Goal: Complete application form: Complete application form

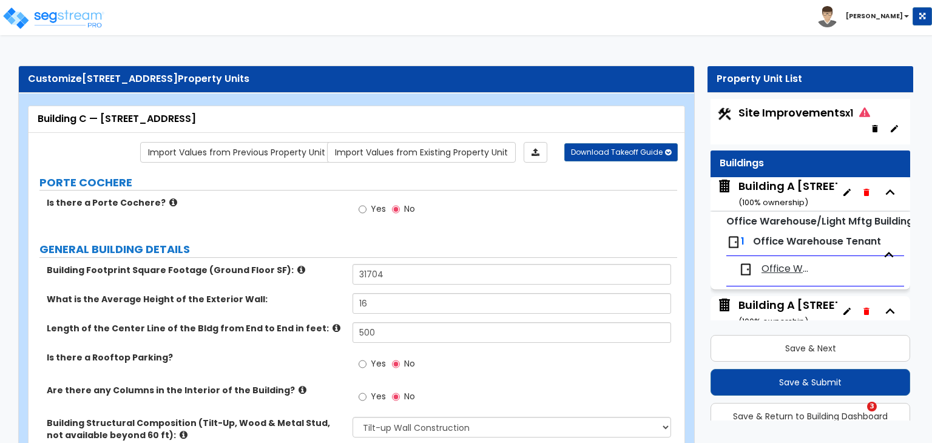
select select "2"
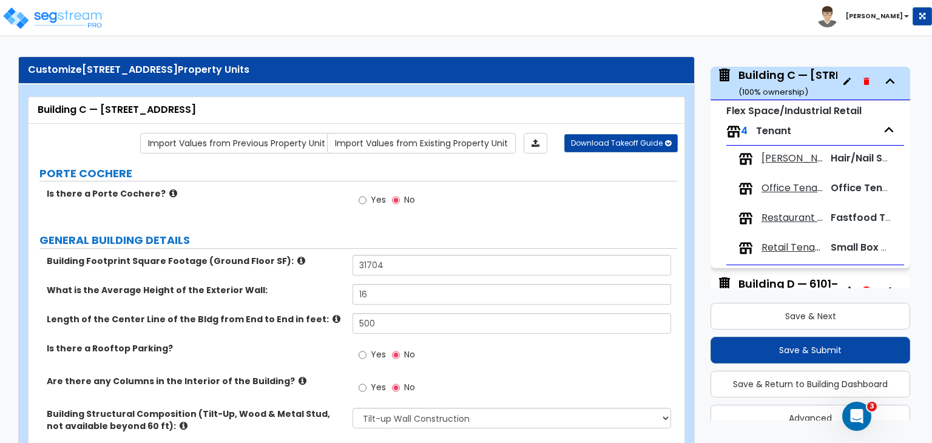
scroll to position [7, 0]
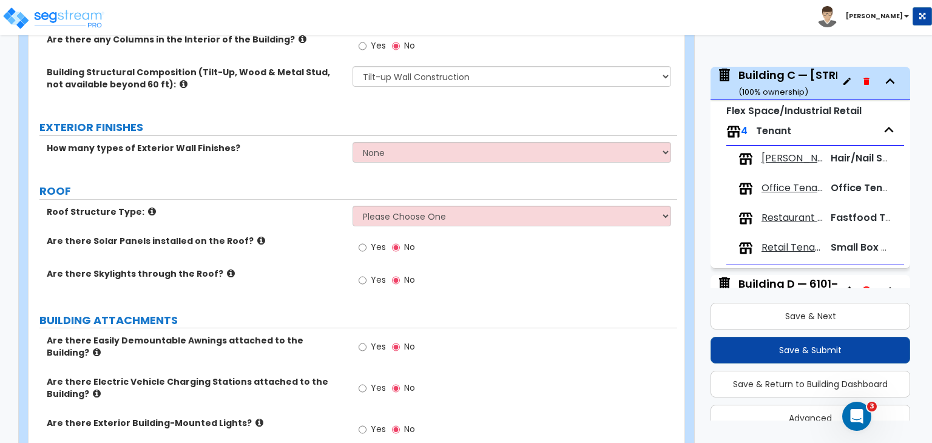
scroll to position [351, 0]
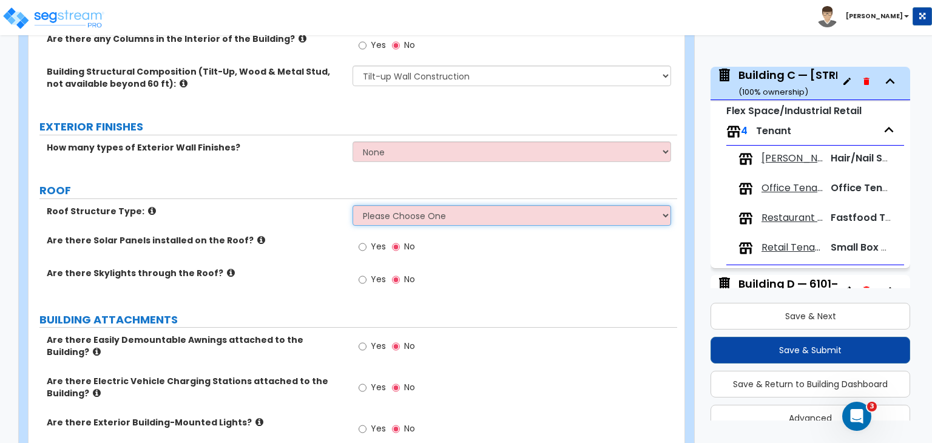
click at [400, 213] on select "Please Choose One [PERSON_NAME] Roof Flat Roof Hybrid [PERSON_NAME] & Flat Roof" at bounding box center [511, 215] width 318 height 21
select select "2"
click at [352, 205] on select "Please Choose One [PERSON_NAME] Roof Flat Roof Hybrid [PERSON_NAME] & Flat Roof" at bounding box center [511, 215] width 318 height 21
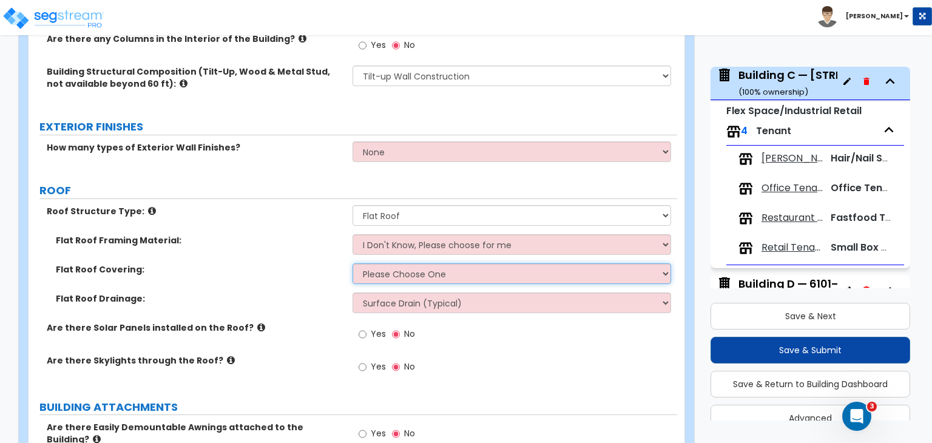
click at [394, 275] on select "Please Choose One Rolled Asphalt PVC Membrane Plastic (EPDM) Membrane Asphalt F…" at bounding box center [511, 273] width 318 height 21
select select "1"
click at [352, 263] on select "Please Choose One Rolled Asphalt PVC Membrane Plastic (EPDM) Membrane Asphalt F…" at bounding box center [511, 273] width 318 height 21
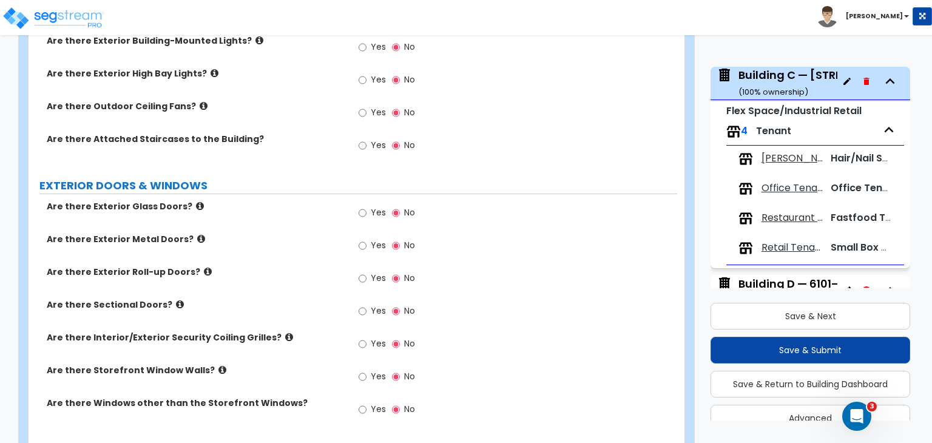
scroll to position [823, 0]
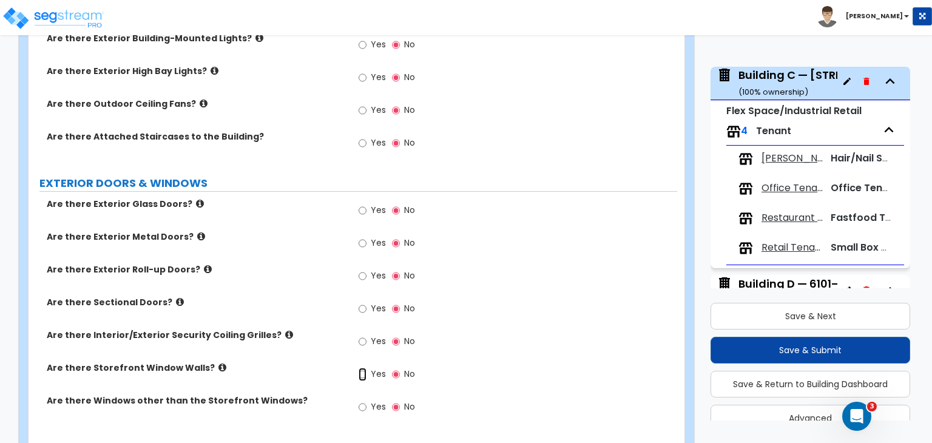
click at [362, 368] on input "Yes" at bounding box center [363, 374] width 8 height 13
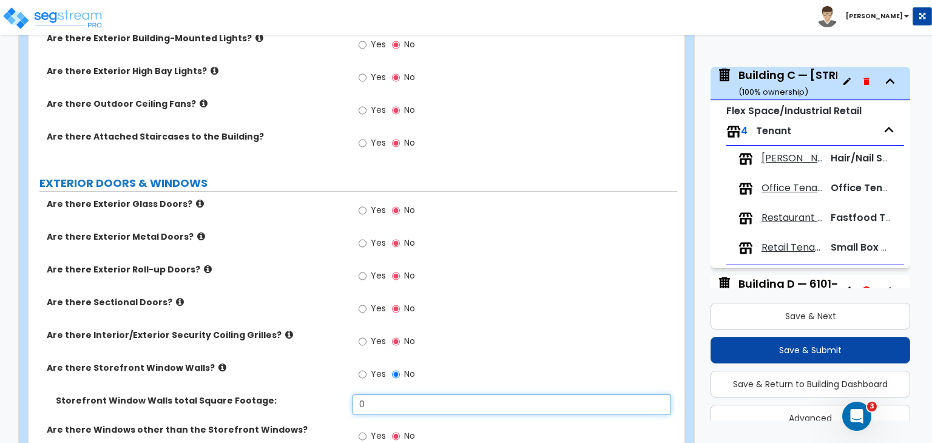
drag, startPoint x: 382, startPoint y: 398, endPoint x: 269, endPoint y: 395, distance: 112.9
click at [269, 395] on div "Storefront Window Walls total Square Footage: 0" at bounding box center [353, 408] width 649 height 29
type input "2,600"
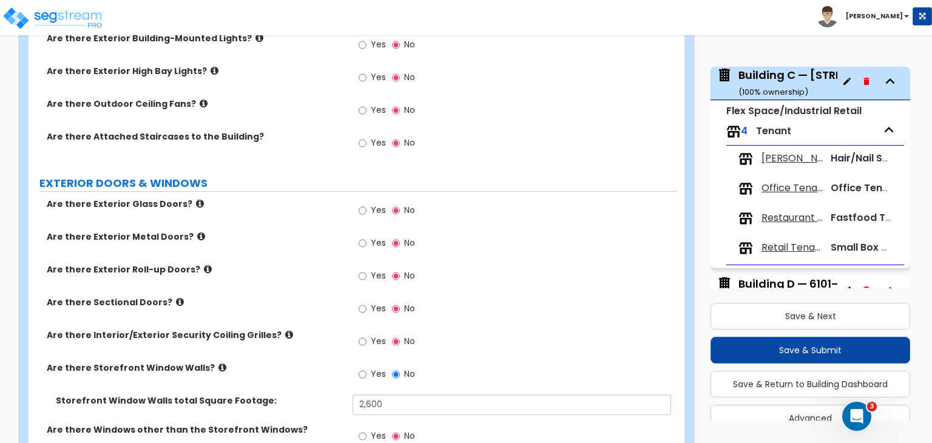
click at [309, 296] on label "Are there Sectional Doors?" at bounding box center [195, 302] width 297 height 12
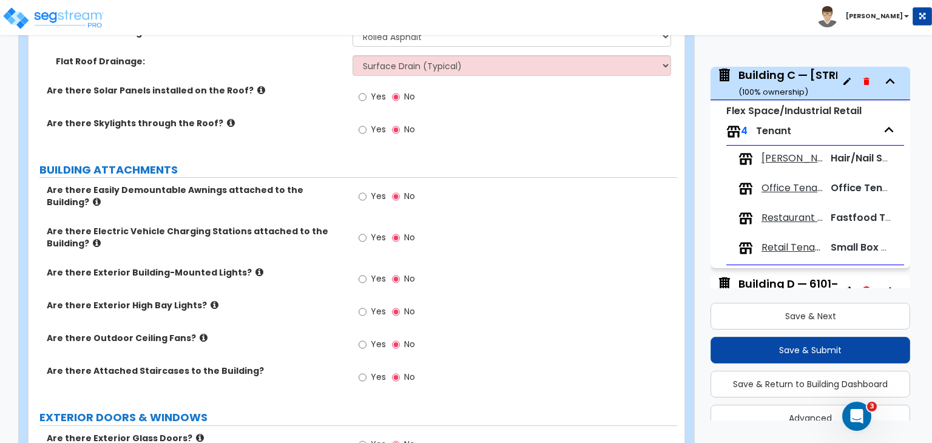
scroll to position [590, 0]
click at [363, 271] on input "Yes" at bounding box center [363, 277] width 8 height 13
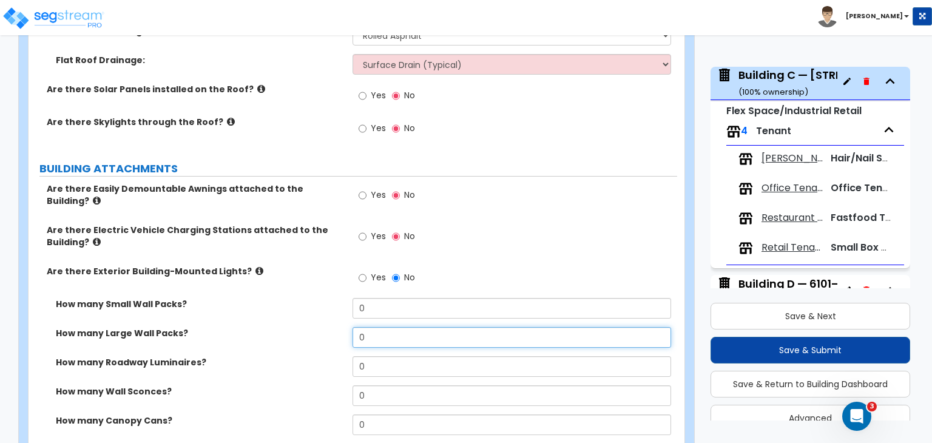
drag, startPoint x: 377, startPoint y: 328, endPoint x: 317, endPoint y: 337, distance: 60.7
click at [317, 337] on div "How many Large Wall Packs? 0" at bounding box center [353, 341] width 649 height 29
type input "12"
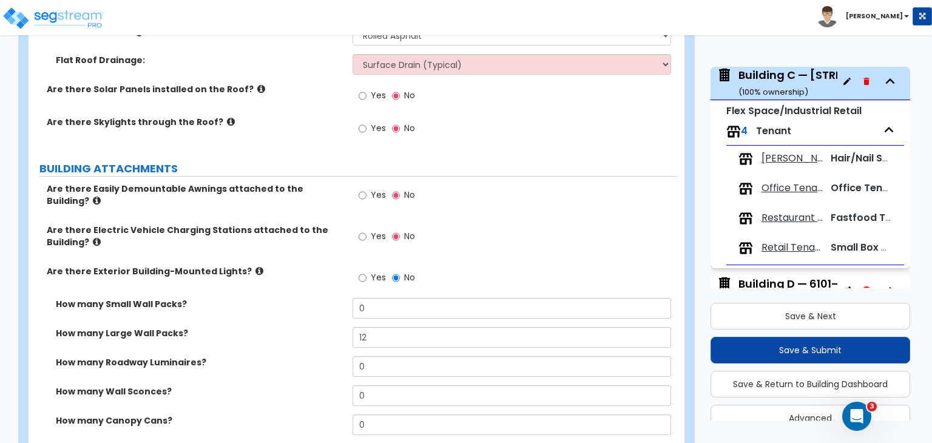
click at [320, 335] on div "How many Large Wall Packs? 12" at bounding box center [353, 341] width 649 height 29
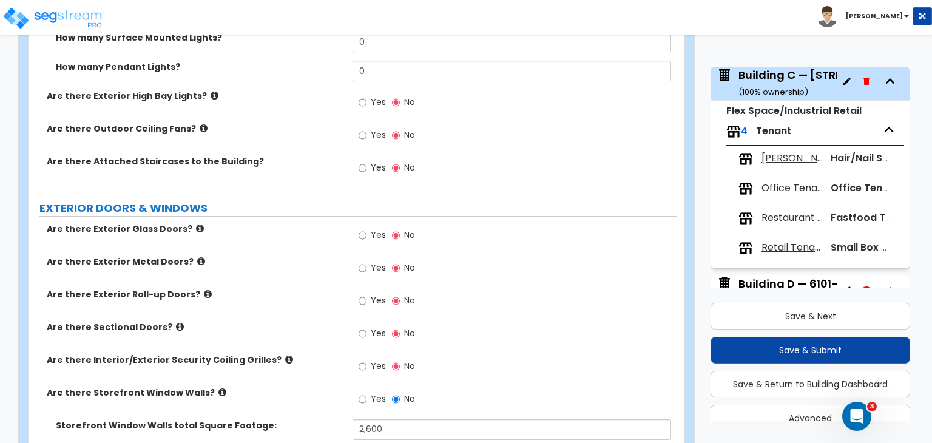
scroll to position [1060, 0]
click at [363, 228] on input "Yes" at bounding box center [363, 234] width 8 height 13
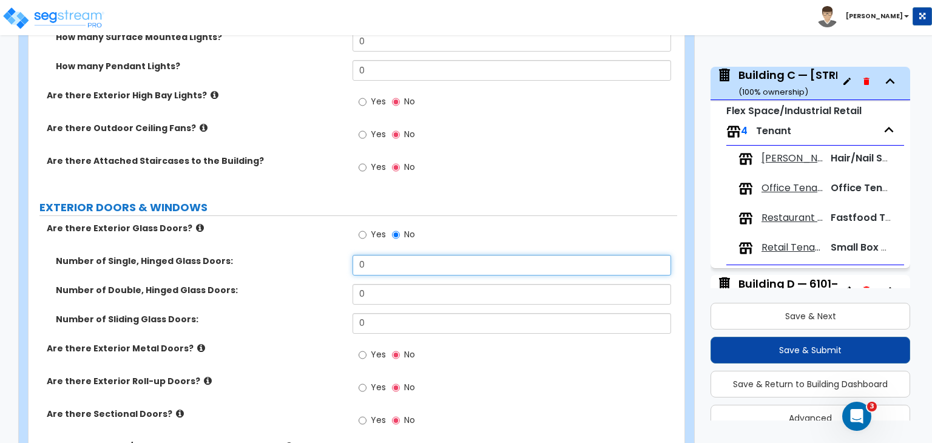
click at [386, 255] on input "0" at bounding box center [511, 265] width 318 height 21
drag, startPoint x: 386, startPoint y: 251, endPoint x: 296, endPoint y: 261, distance: 91.1
click at [296, 261] on div "Number of Single, Hinged Glass Doors: 0" at bounding box center [353, 269] width 649 height 29
type input "15"
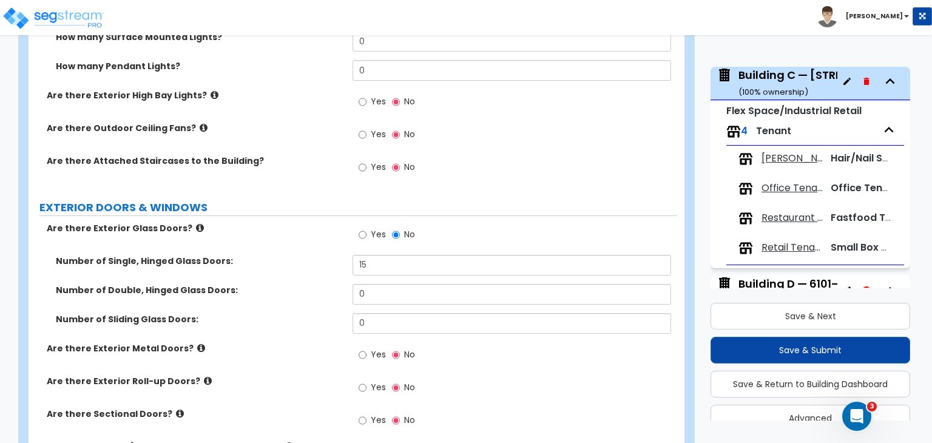
click at [289, 286] on div "Number of Double, Hinged Glass Doors: 0" at bounding box center [353, 298] width 649 height 29
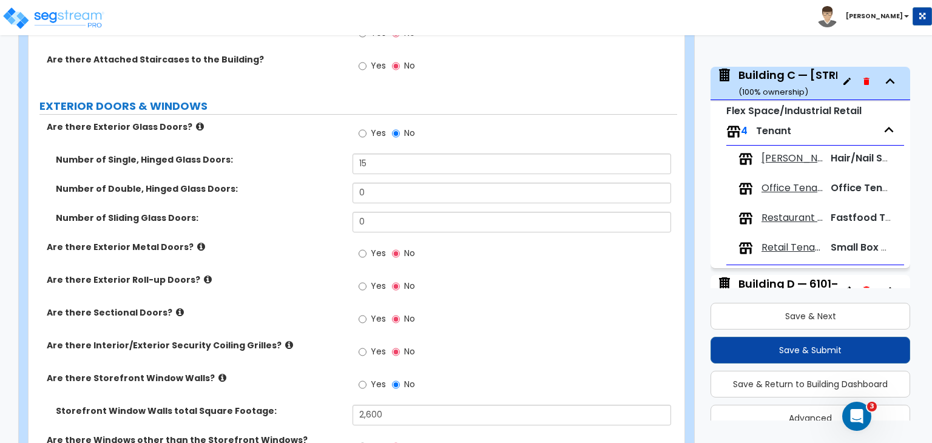
scroll to position [1170, 0]
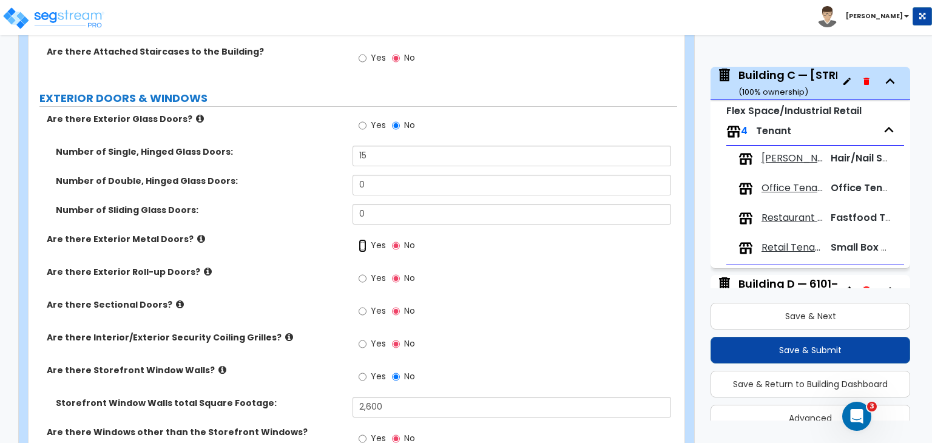
click at [362, 239] on input "Yes" at bounding box center [363, 245] width 8 height 13
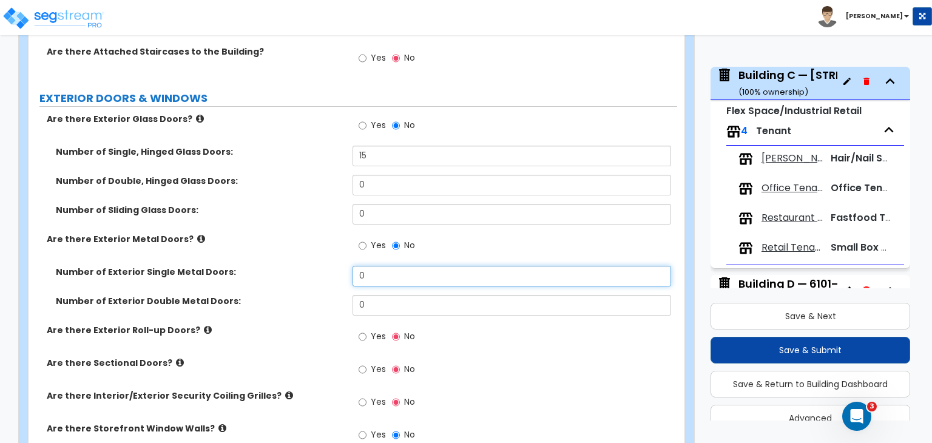
drag, startPoint x: 372, startPoint y: 262, endPoint x: 302, endPoint y: 270, distance: 71.4
click at [302, 270] on div "Number of Exterior Single Metal Doors: 0" at bounding box center [353, 280] width 649 height 29
type input "15"
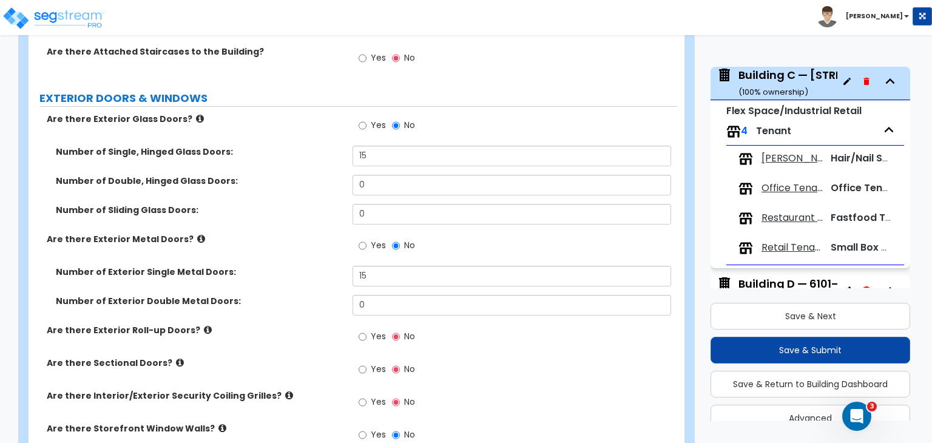
click at [311, 274] on div "Number of Exterior Single Metal Doors: 15" at bounding box center [353, 280] width 649 height 29
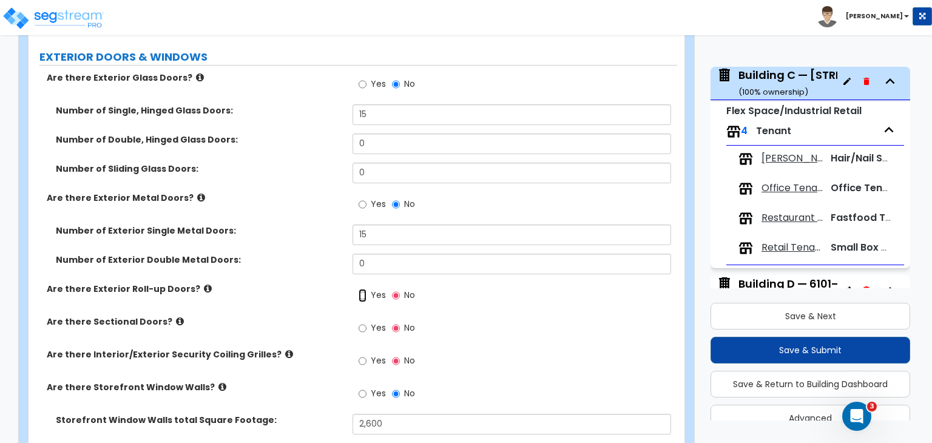
click at [365, 289] on input "Yes" at bounding box center [363, 295] width 8 height 13
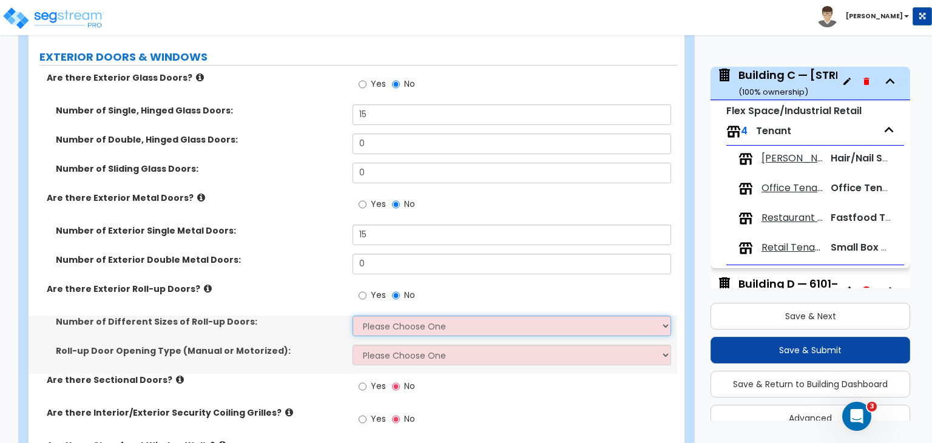
click at [382, 317] on select "Please Choose One 1 2 3" at bounding box center [511, 325] width 318 height 21
click at [387, 323] on select "Please Choose One 1 2 3" at bounding box center [511, 325] width 318 height 21
select select "1"
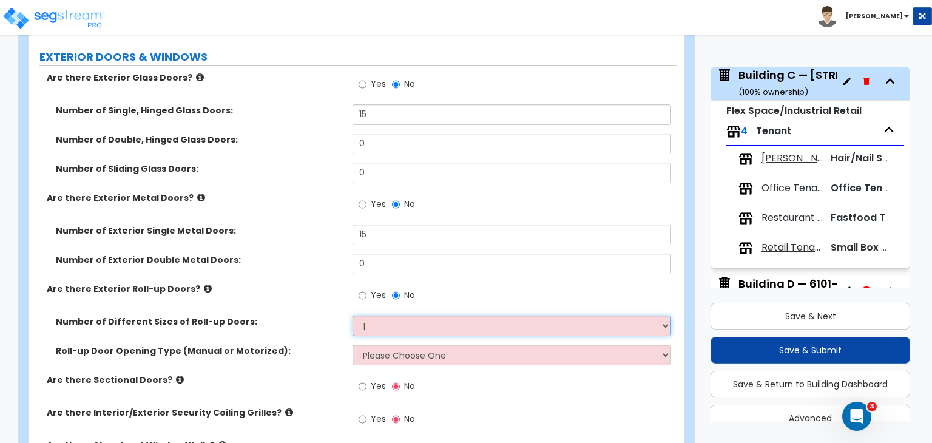
click at [352, 315] on select "Please Choose One 1 2 3" at bounding box center [511, 325] width 318 height 21
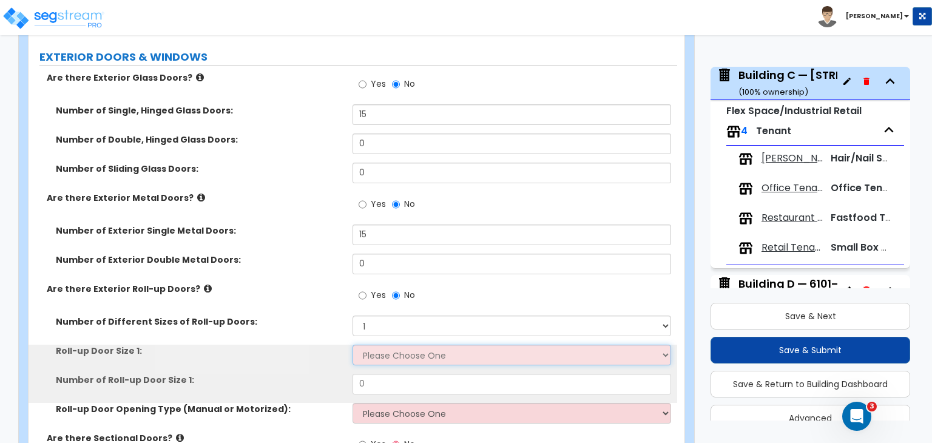
click at [376, 348] on select "Please Choose One 8' x 8' 10' x 10' 12' x 12' 14' x 14' 20' x 12' 20' x 16'" at bounding box center [511, 355] width 318 height 21
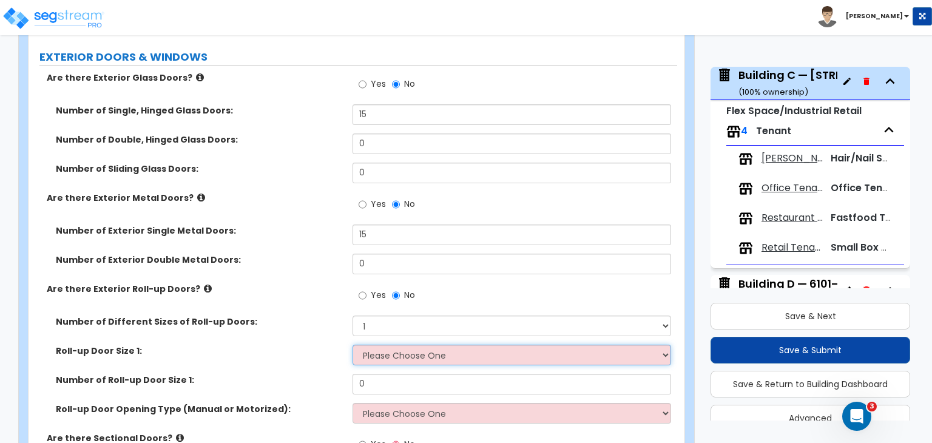
select select "2"
click at [352, 345] on select "Please Choose One 8' x 8' 10' x 10' 12' x 12' 14' x 14' 20' x 12' 20' x 16'" at bounding box center [511, 355] width 318 height 21
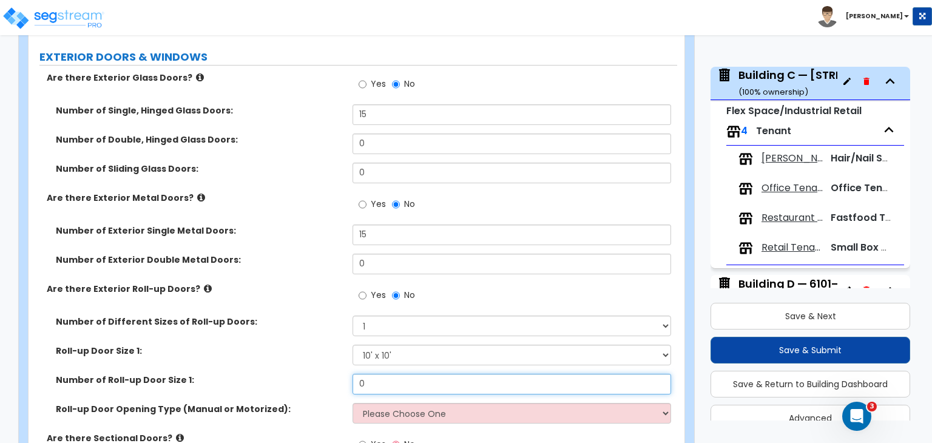
drag, startPoint x: 391, startPoint y: 374, endPoint x: 313, endPoint y: 361, distance: 79.4
click at [313, 361] on div "Number of Different Sizes of Roll-up Doors: Please Choose One 1 2 3 Roll-up Doo…" at bounding box center [353, 373] width 630 height 116
type input "9"
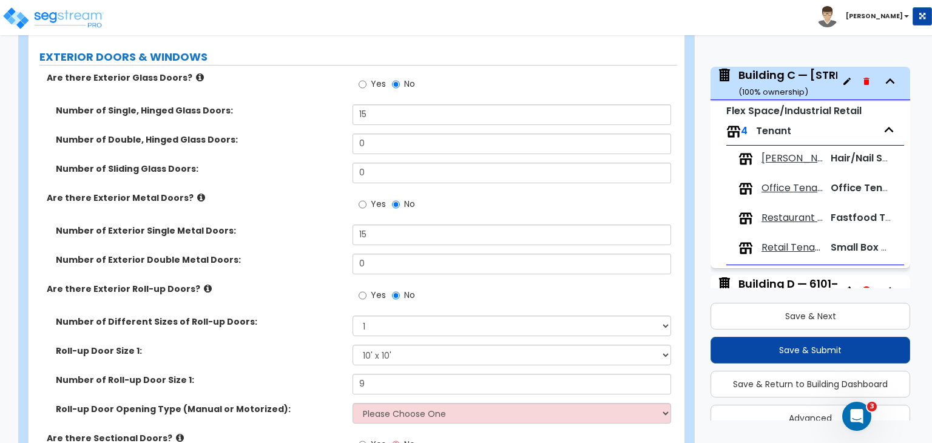
click at [296, 283] on label "Are there Exterior Roll-up Doors?" at bounding box center [195, 289] width 297 height 12
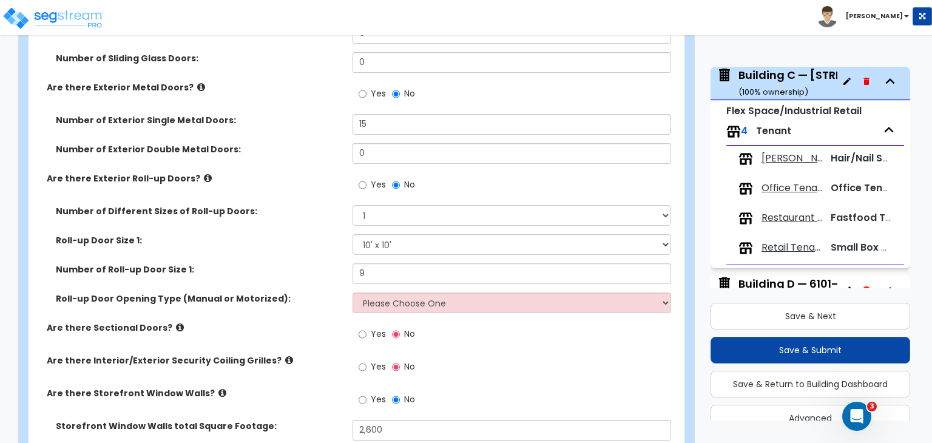
scroll to position [1336, 0]
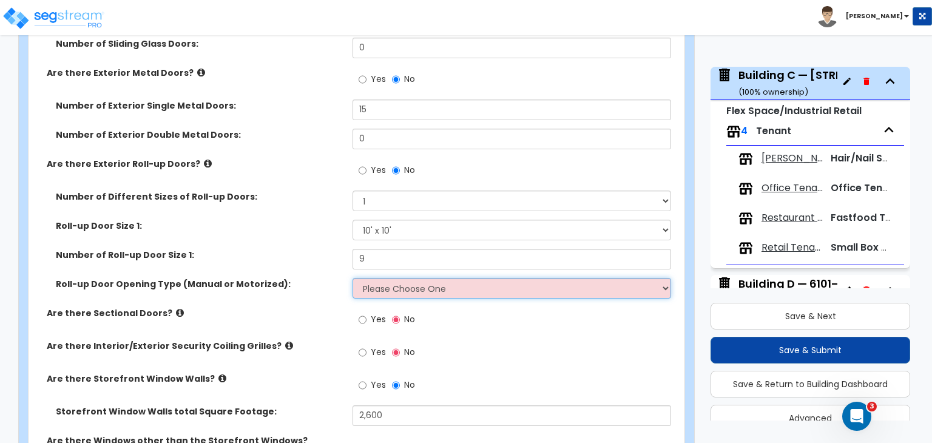
click at [368, 278] on select "Please Choose One All Manual All Motorized Some are Motorized" at bounding box center [511, 288] width 318 height 21
select select "1"
click at [352, 278] on select "Please Choose One All Manual All Motorized Some are Motorized" at bounding box center [511, 288] width 318 height 21
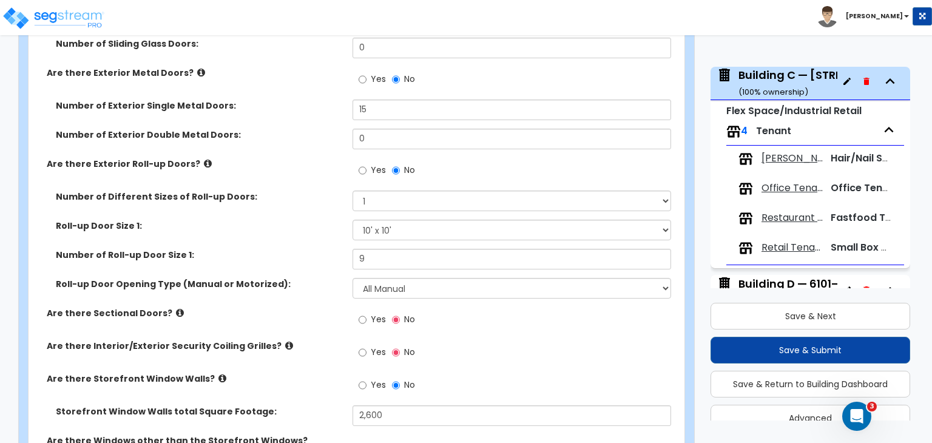
click at [329, 307] on label "Are there Sectional Doors?" at bounding box center [195, 313] width 297 height 12
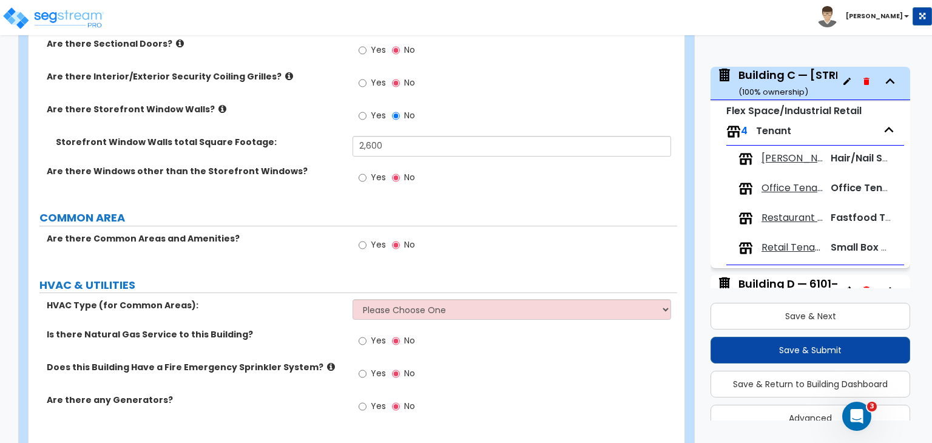
scroll to position [1606, 0]
click at [376, 304] on select "Please Choose One Rooftop Unit Furnace-Condenser Forced Air Split Heating/Cooli…" at bounding box center [511, 308] width 318 height 21
select select "1"
click at [352, 298] on select "Please Choose One Rooftop Unit Furnace-Condenser Forced Air Split Heating/Cooli…" at bounding box center [511, 308] width 318 height 21
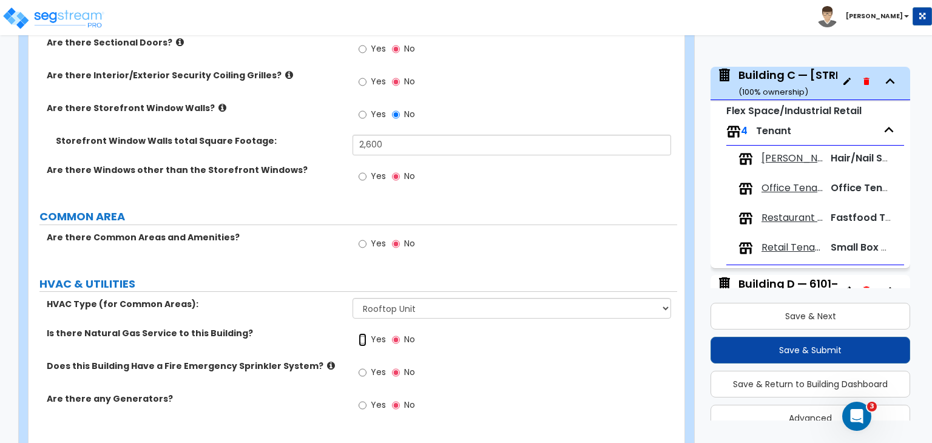
click at [362, 333] on input "Yes" at bounding box center [363, 339] width 8 height 13
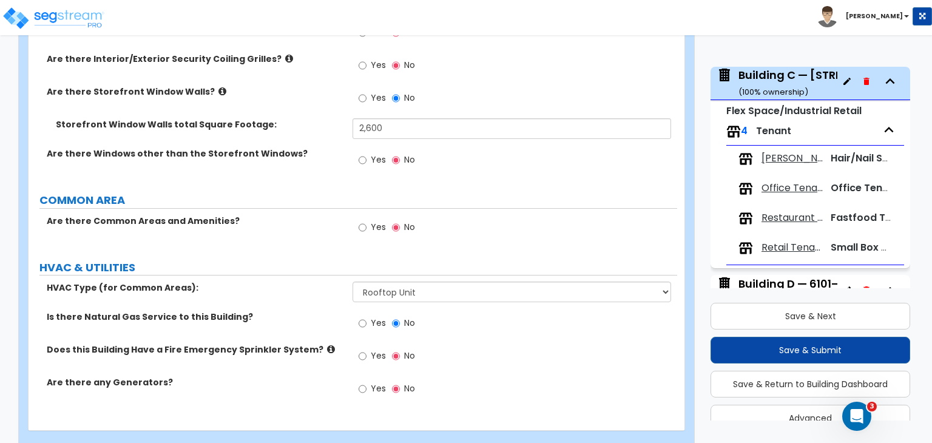
scroll to position [1623, 0]
click at [784, 158] on span "[PERSON_NAME] Tenant" at bounding box center [791, 159] width 61 height 14
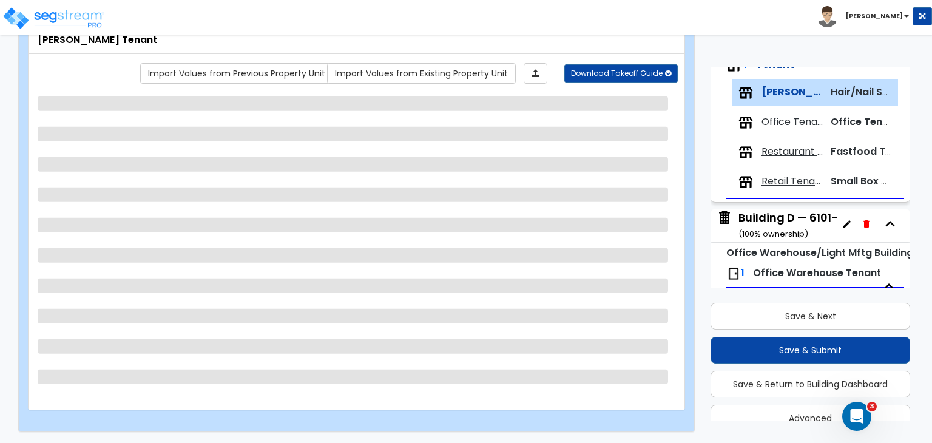
scroll to position [514, 0]
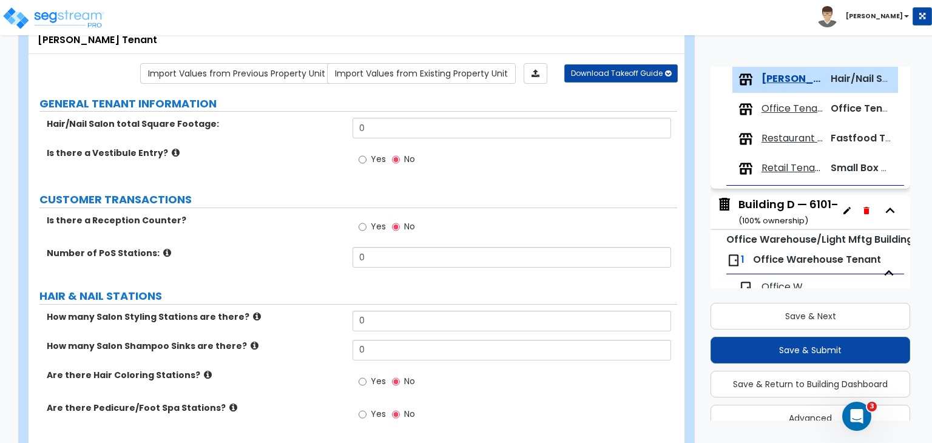
click at [644, 164] on div "Yes No" at bounding box center [514, 163] width 324 height 33
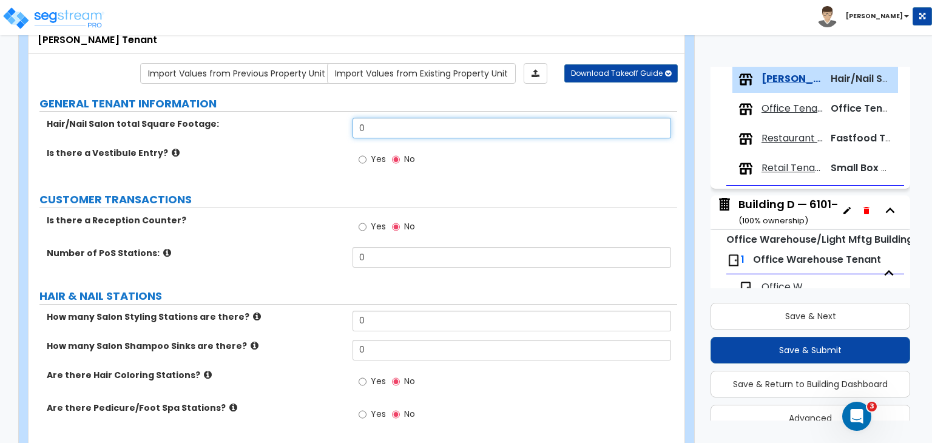
drag, startPoint x: 396, startPoint y: 124, endPoint x: 325, endPoint y: 114, distance: 72.2
type input "1,971"
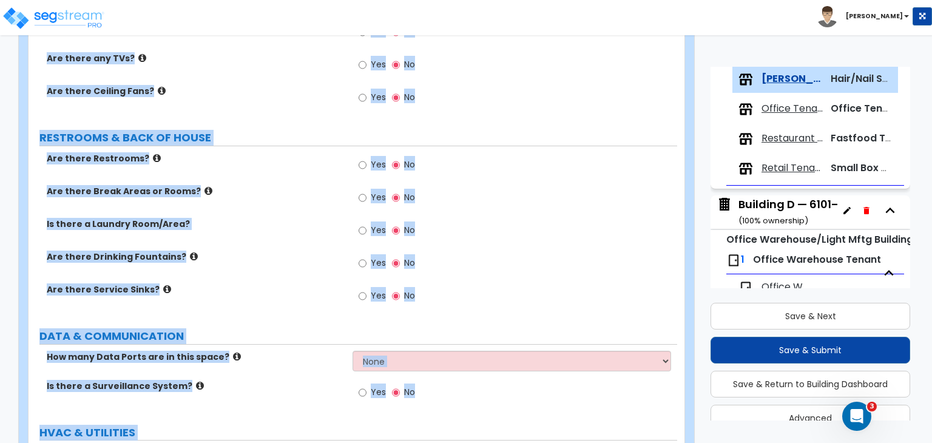
scroll to position [1207, 0]
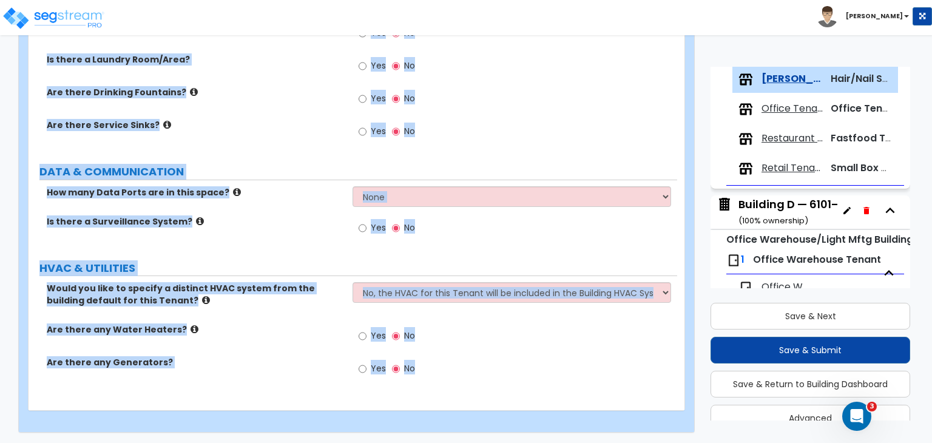
drag, startPoint x: 41, startPoint y: 120, endPoint x: 601, endPoint y: 471, distance: 661.5
copy div "Hair/Nail Salon total Square Footage: Is there a Vestibule Entry? Yes No CUSTOM…"
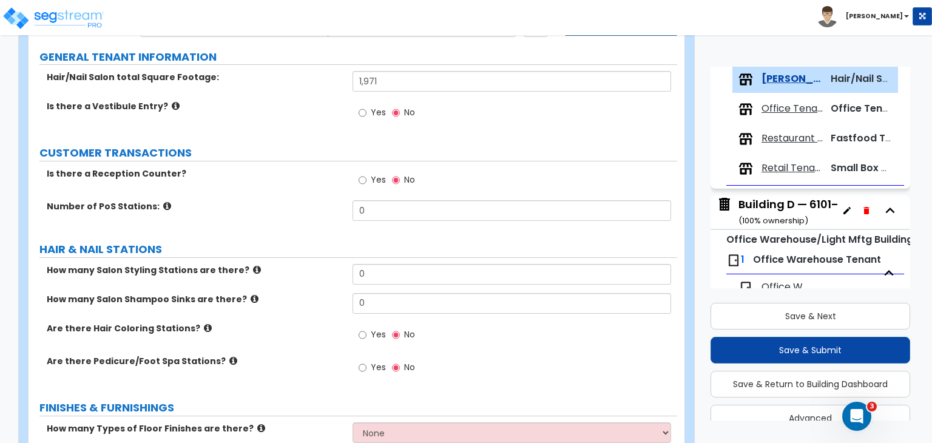
scroll to position [130, 0]
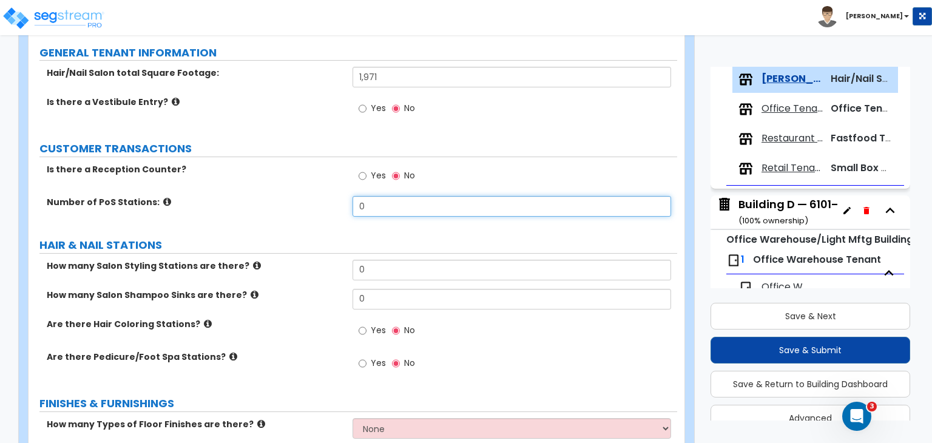
drag, startPoint x: 377, startPoint y: 212, endPoint x: 323, endPoint y: 212, distance: 54.0
click at [323, 212] on div "Number of PoS Stations: 0" at bounding box center [353, 210] width 649 height 29
type input "1"
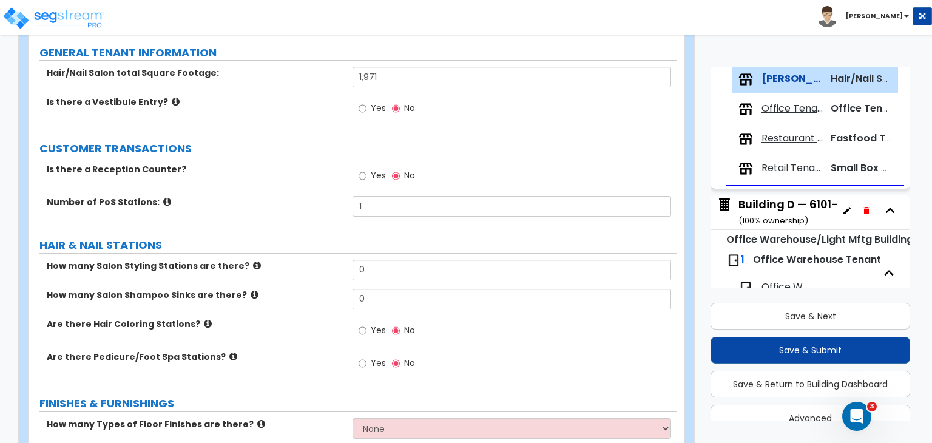
click at [336, 210] on div "Number of PoS Stations: 1" at bounding box center [353, 210] width 649 height 29
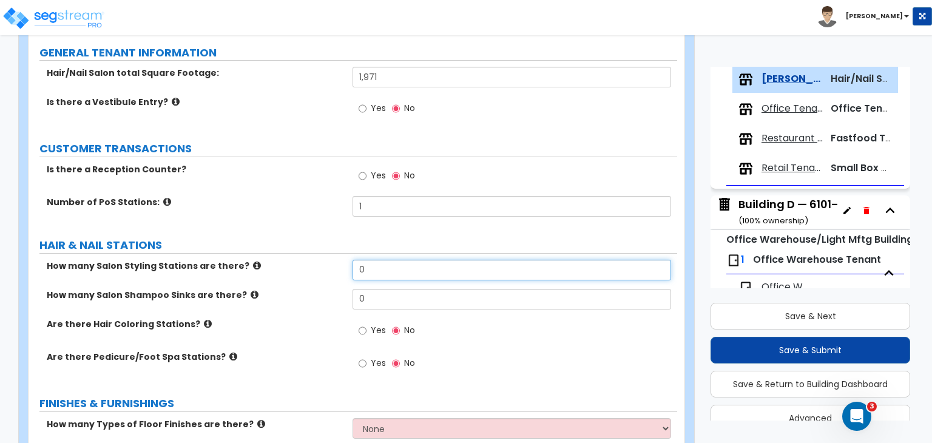
drag, startPoint x: 394, startPoint y: 261, endPoint x: 291, endPoint y: 277, distance: 104.8
click at [291, 277] on div "How many Salon Styling Stations are there? 0" at bounding box center [353, 274] width 649 height 29
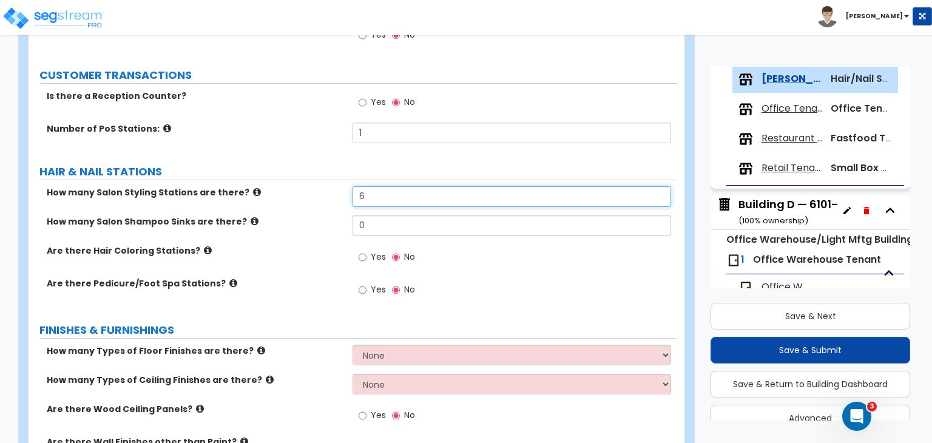
scroll to position [239, 0]
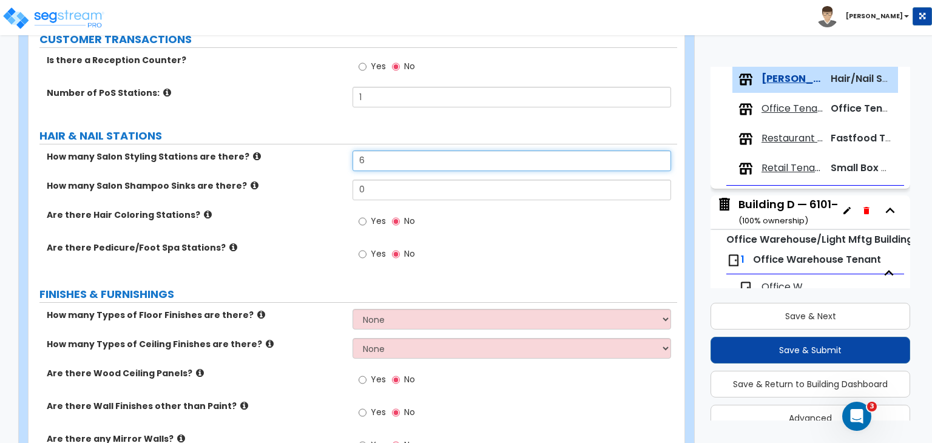
type input "6"
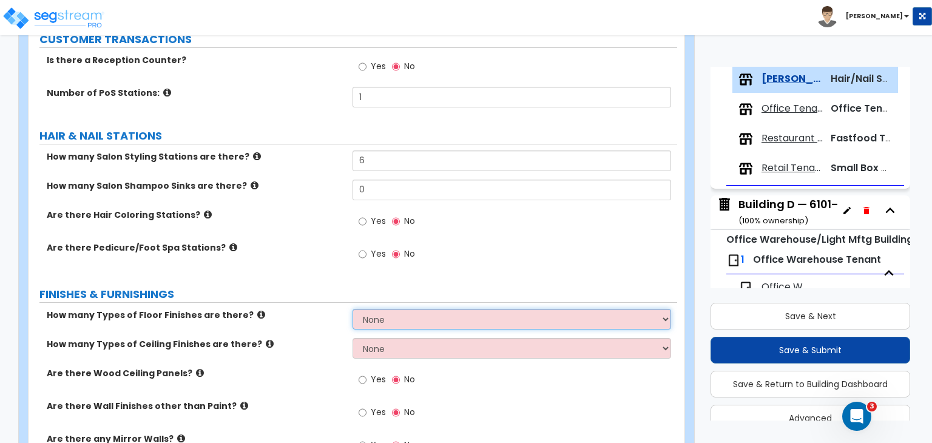
click at [377, 320] on select "None 1 2 3 4" at bounding box center [511, 319] width 318 height 21
select select "2"
click at [352, 309] on select "None 1 2 3 4" at bounding box center [511, 319] width 318 height 21
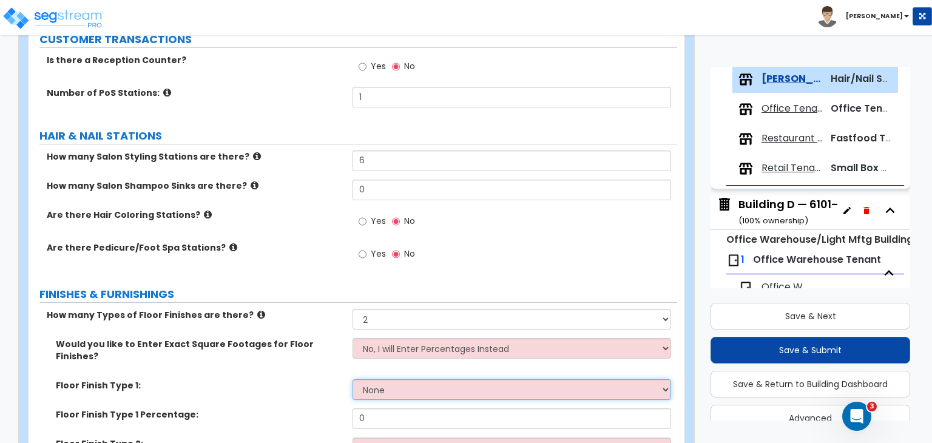
click at [391, 379] on select "None Tile Flooring Hardwood Flooring Resilient Laminate Flooring VCT Flooring S…" at bounding box center [511, 389] width 318 height 21
select select "3"
click at [352, 379] on select "None Tile Flooring Hardwood Flooring Resilient Laminate Flooring VCT Flooring S…" at bounding box center [511, 389] width 318 height 21
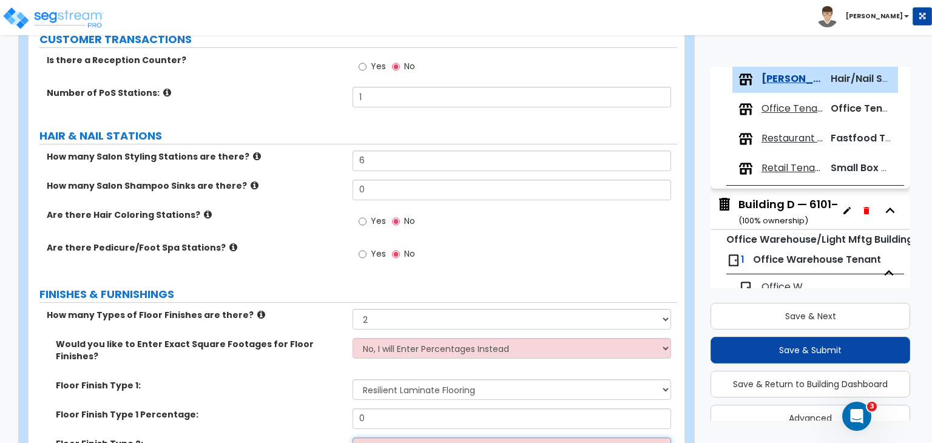
scroll to position [240, 0]
click at [405, 437] on select "None Tile Flooring Hardwood Flooring Resilient Laminate Flooring VCT Flooring S…" at bounding box center [511, 446] width 318 height 21
select select "1"
click at [352, 436] on select "None Tile Flooring Hardwood Flooring Resilient Laminate Flooring VCT Flooring S…" at bounding box center [511, 446] width 318 height 21
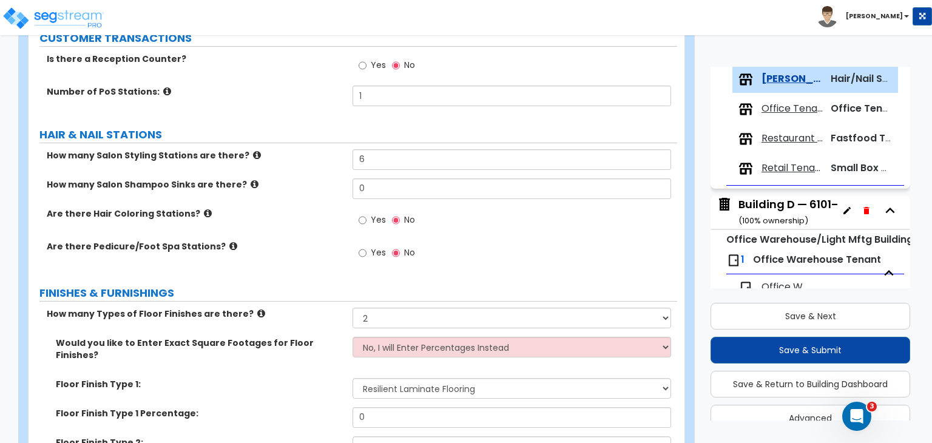
click at [297, 380] on div "Floor Finish Type 1: None Tile Flooring Hardwood Flooring Resilient Laminate Fl…" at bounding box center [353, 392] width 649 height 29
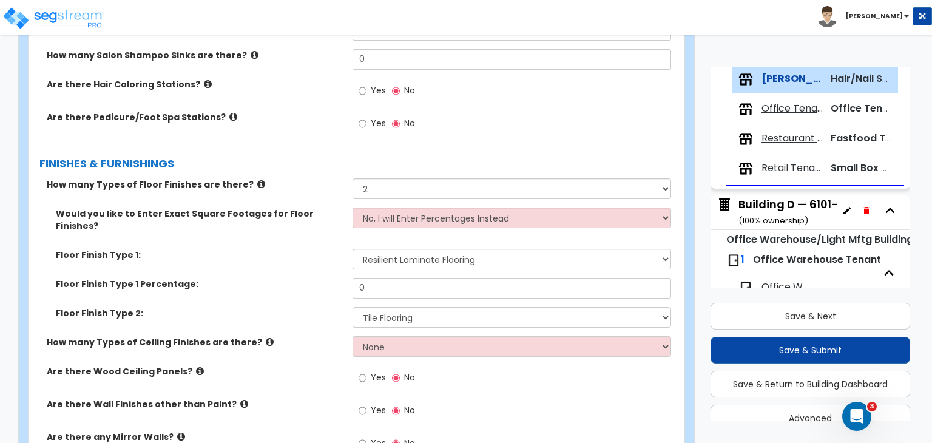
scroll to position [374, 0]
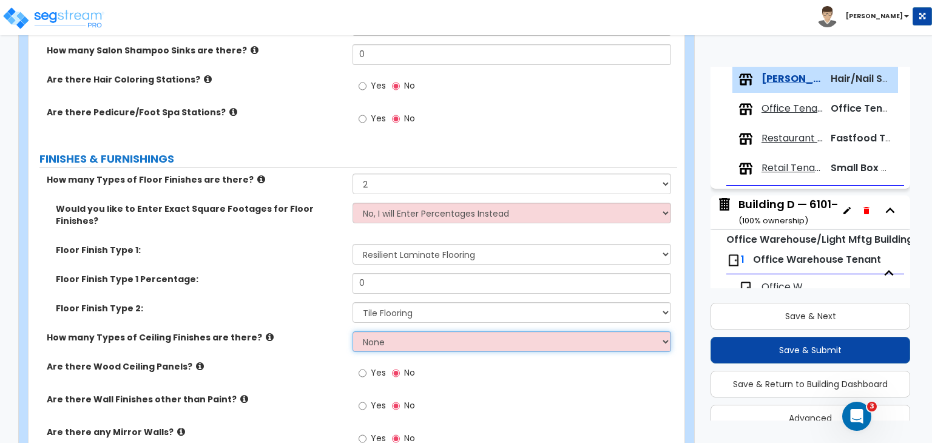
click at [376, 331] on select "None 1 2 3" at bounding box center [511, 341] width 318 height 21
select select "1"
click at [352, 331] on select "None 1 2 3" at bounding box center [511, 341] width 318 height 21
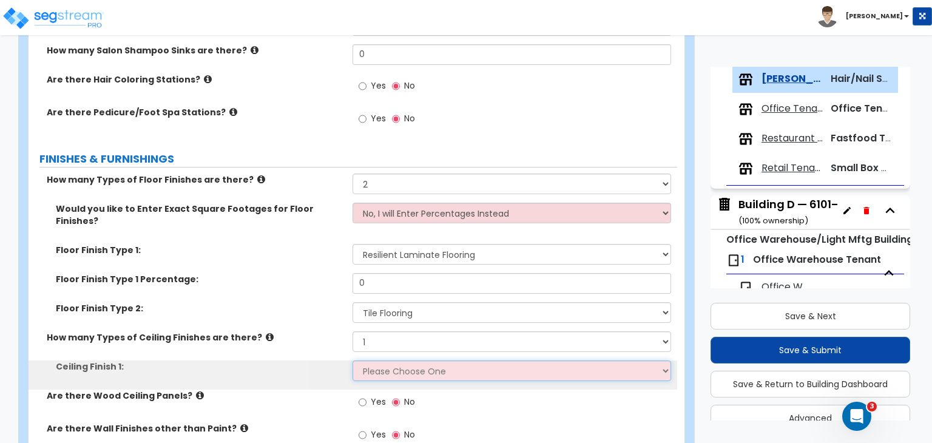
click at [385, 360] on select "Please Choose One Drop Ceiling Open Ceiling Drywall Ceiling" at bounding box center [511, 370] width 318 height 21
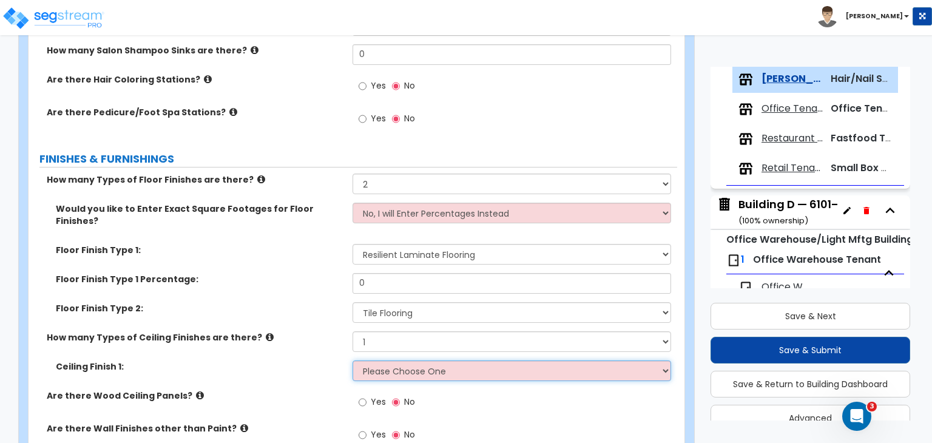
select select "1"
click at [352, 360] on select "Please Choose One Drop Ceiling Open Ceiling Drywall Ceiling" at bounding box center [511, 370] width 318 height 21
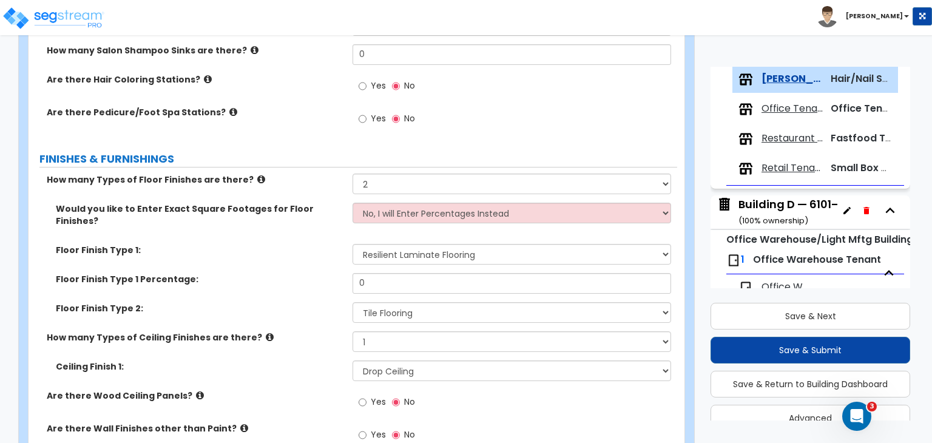
click at [311, 331] on div "How many Types of Ceiling Finishes are there? None 1 2 3" at bounding box center [353, 345] width 649 height 29
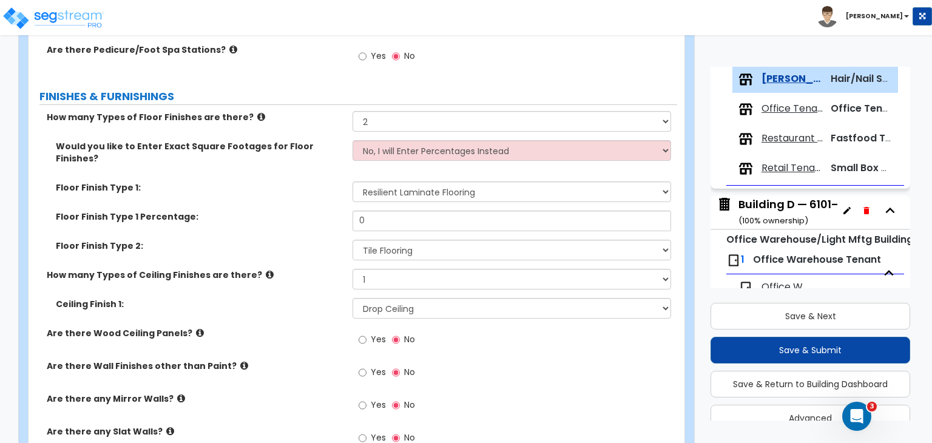
scroll to position [444, 0]
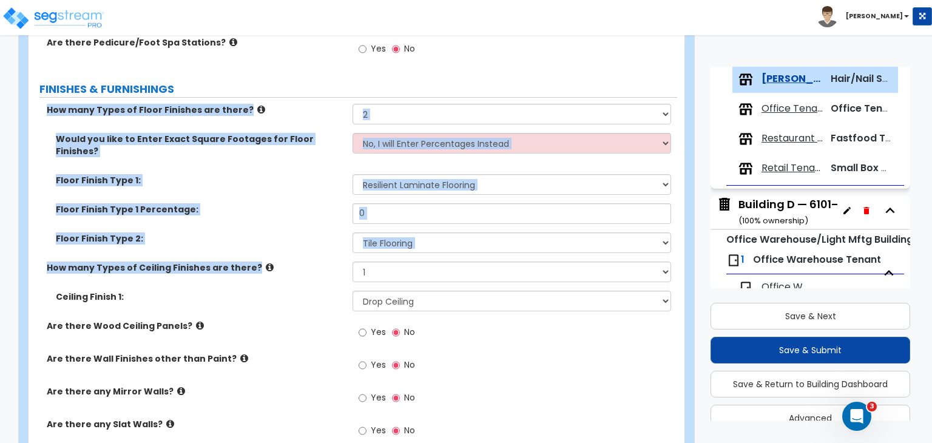
drag, startPoint x: 39, startPoint y: 105, endPoint x: 339, endPoint y: 272, distance: 343.3
click at [339, 272] on div "How many Types of Floor Finishes are there? None 1 2 3 4 Would you like to Ente…" at bounding box center [353, 408] width 630 height 609
copy div "How many Types of Floor Finishes are there? None 1 2 3 4 Would you like to Ente…"
click at [313, 206] on div "Floor Finish Type 1 Percentage: 0" at bounding box center [353, 217] width 649 height 29
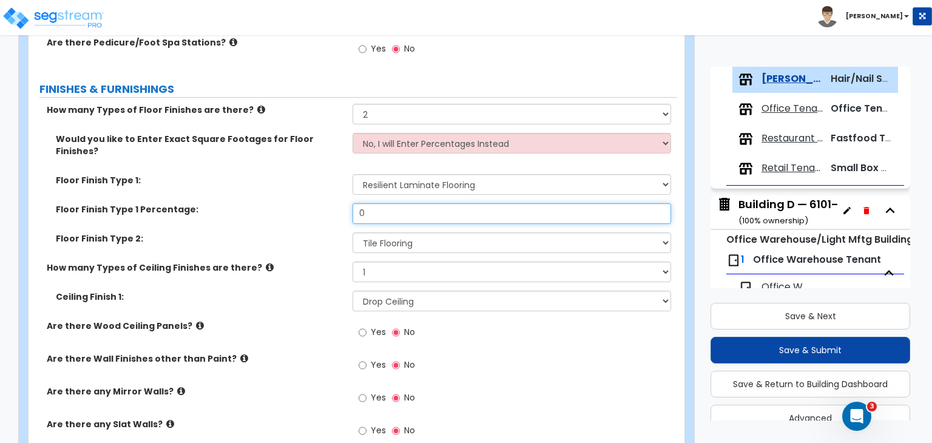
drag, startPoint x: 354, startPoint y: 196, endPoint x: 302, endPoint y: 190, distance: 52.5
click at [302, 203] on div "Floor Finish Type 1 Percentage: 0" at bounding box center [353, 217] width 649 height 29
type input "70"
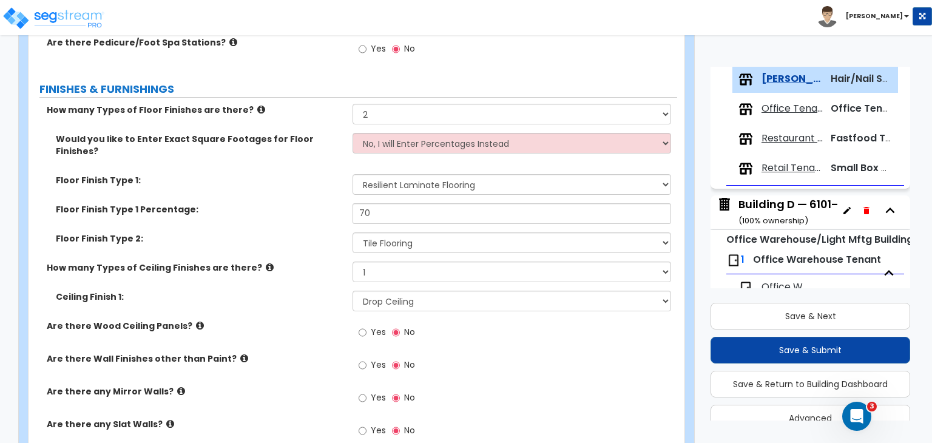
click at [300, 232] on label "Floor Finish Type 2:" at bounding box center [200, 238] width 288 height 12
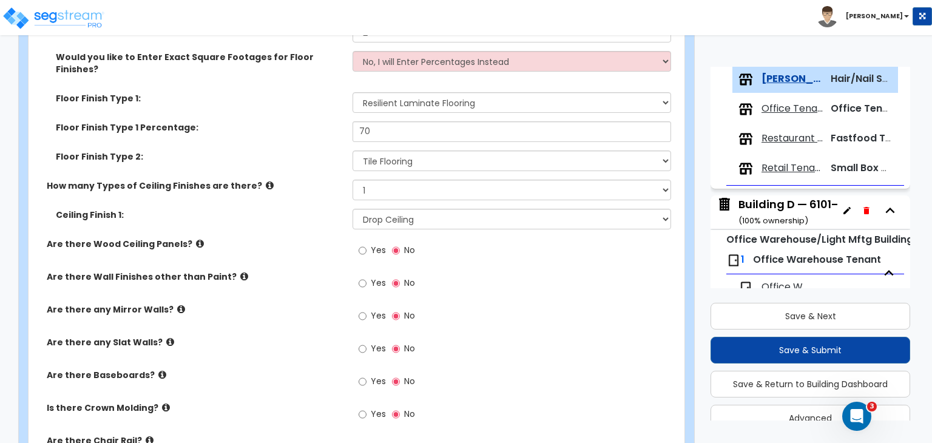
scroll to position [527, 0]
click at [359, 374] on input "Yes" at bounding box center [363, 380] width 8 height 13
radio input "true"
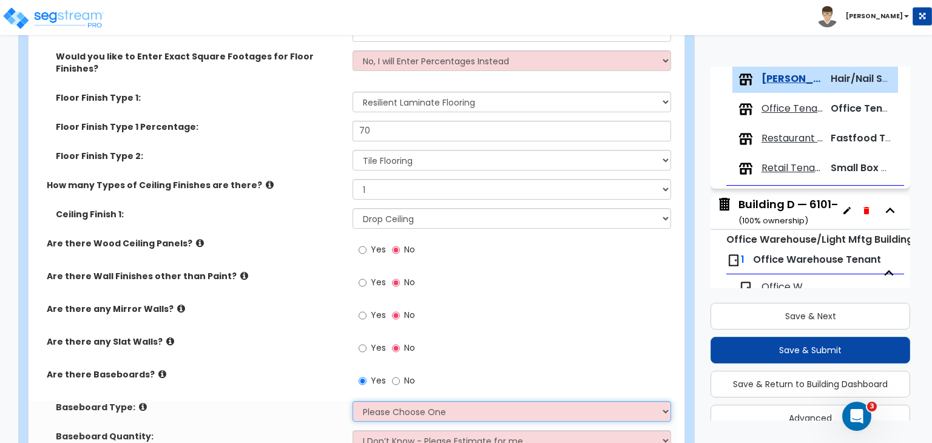
click at [389, 401] on select "Please Choose One Wood Vinyl Carpet Tile" at bounding box center [511, 411] width 318 height 21
select select "2"
click at [352, 401] on select "Please Choose One Wood Vinyl Carpet Tile" at bounding box center [511, 411] width 318 height 21
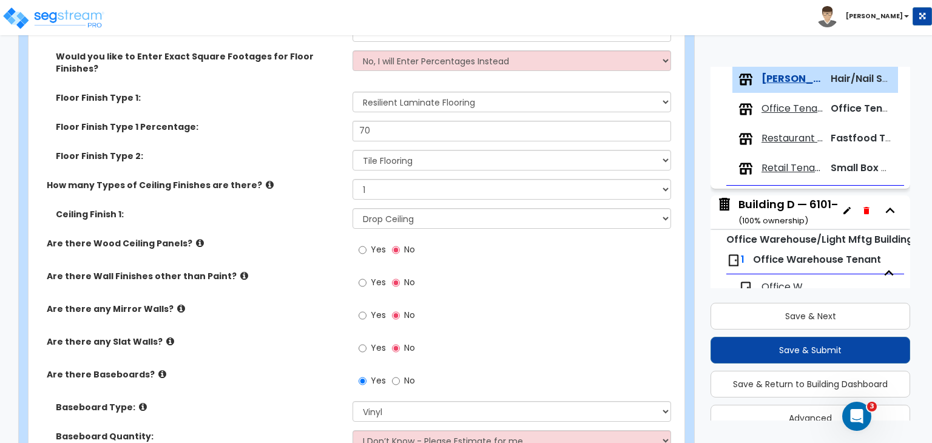
click at [279, 338] on div "Are there any Slat Walls? Yes No" at bounding box center [353, 351] width 649 height 33
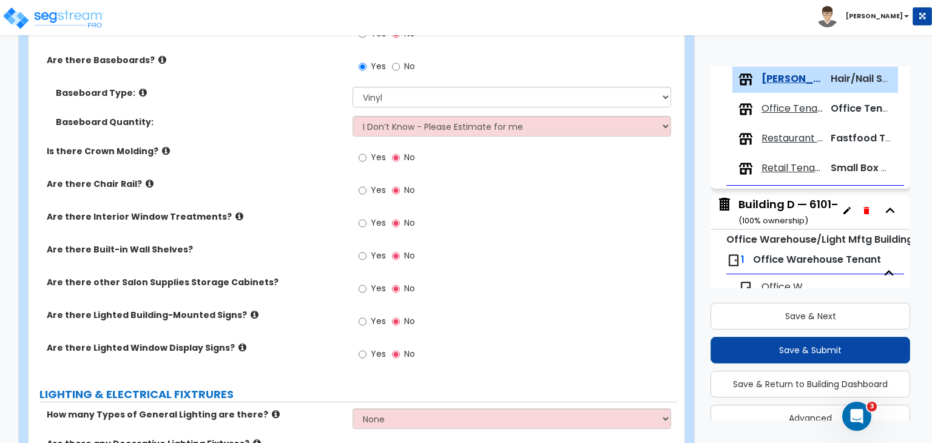
scroll to position [992, 0]
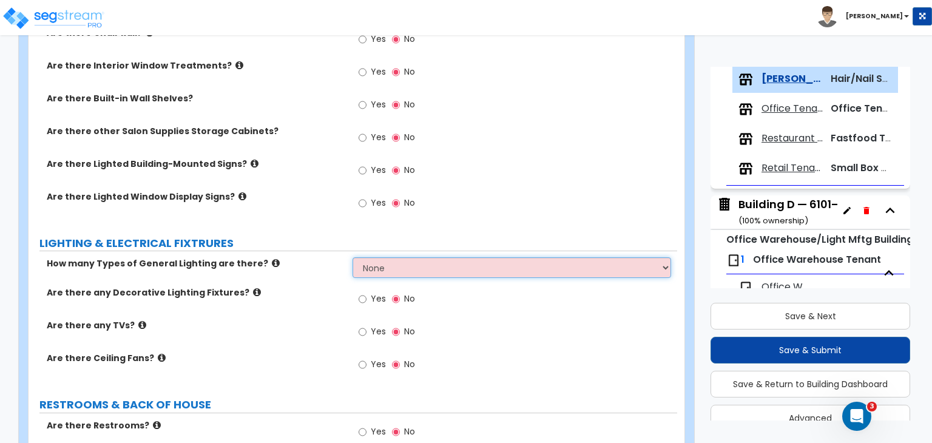
click at [380, 257] on select "None 1 2 3" at bounding box center [511, 267] width 318 height 21
select select "1"
click at [352, 257] on select "None 1 2 3" at bounding box center [511, 267] width 318 height 21
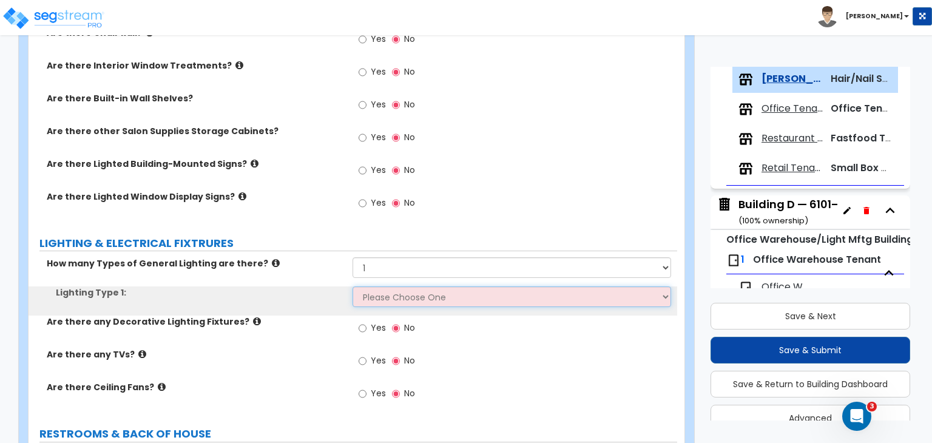
click at [389, 286] on select "Please Choose One LED Surface-Mounted LED Recessed Fluorescent Surface-Mounted …" at bounding box center [511, 296] width 318 height 21
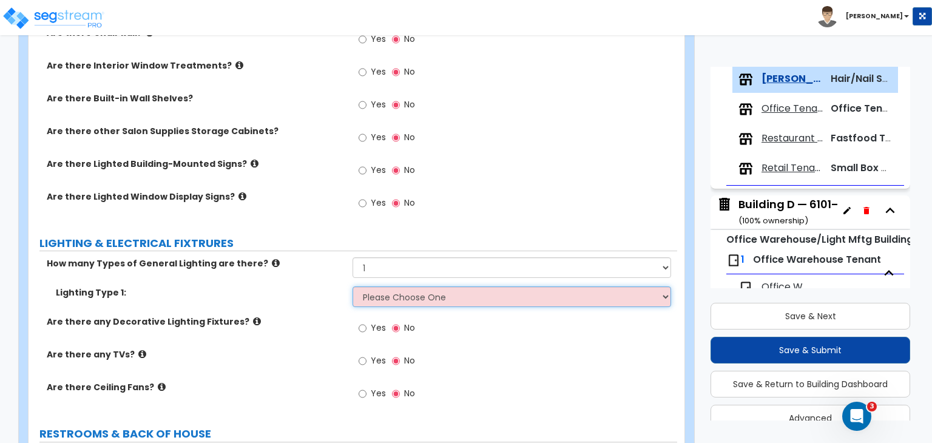
select select "4"
click at [352, 286] on select "Please Choose One LED Surface-Mounted LED Recessed Fluorescent Surface-Mounted …" at bounding box center [511, 296] width 318 height 21
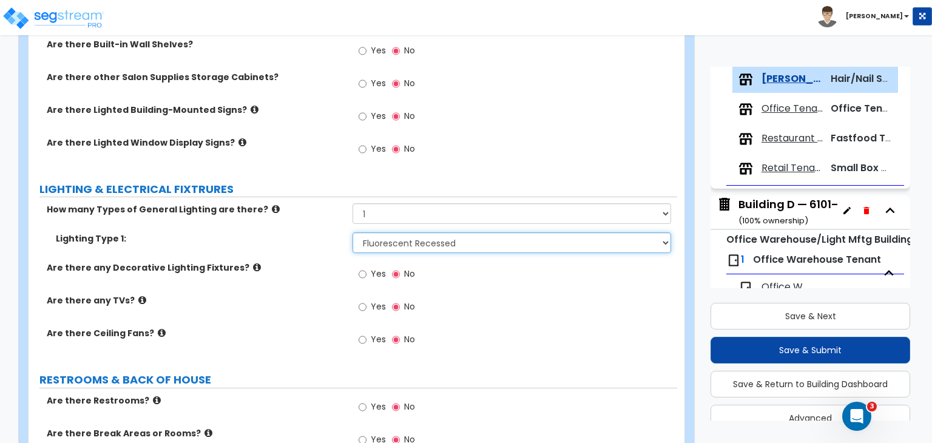
scroll to position [1051, 0]
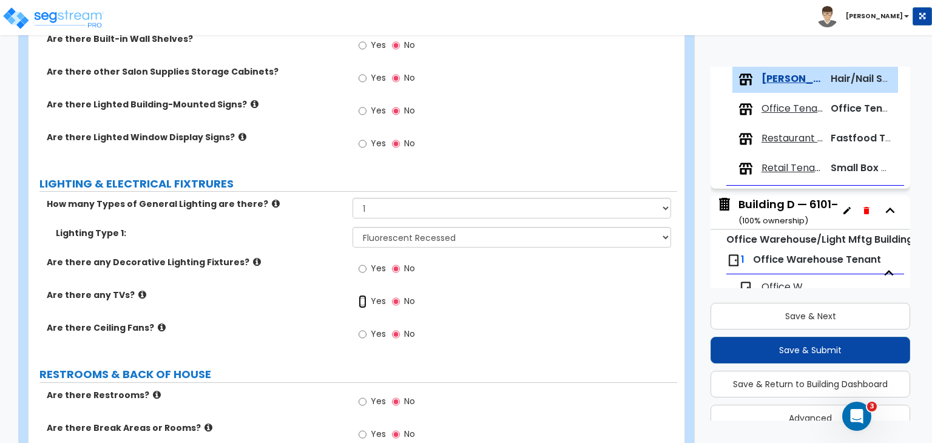
click at [360, 295] on input "Yes" at bounding box center [363, 301] width 8 height 13
radio input "true"
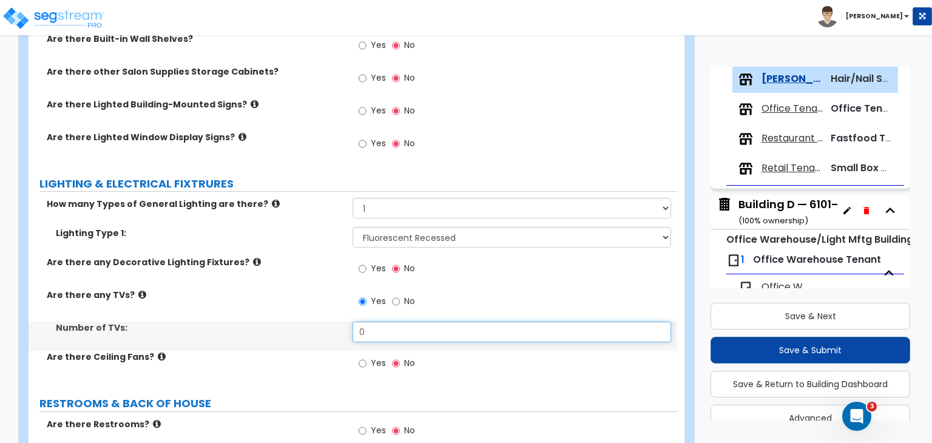
drag, startPoint x: 345, startPoint y: 316, endPoint x: 314, endPoint y: 322, distance: 30.9
click at [314, 322] on div "Number of TVs: 0" at bounding box center [353, 336] width 649 height 29
type input "1"
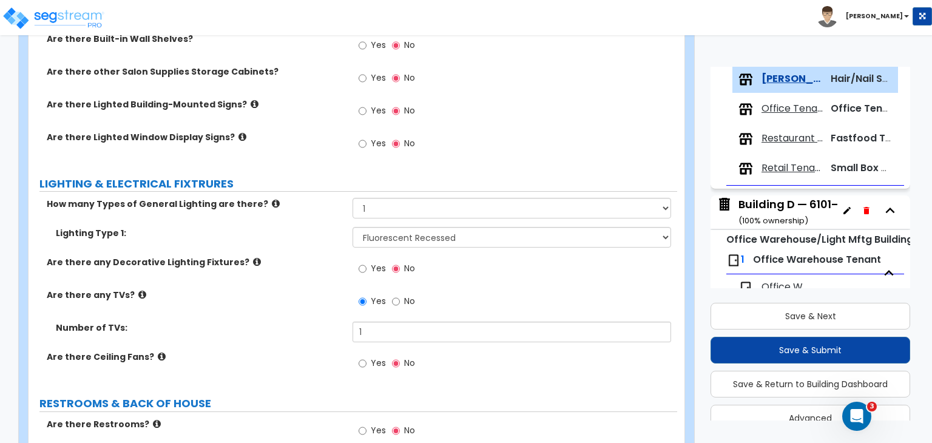
click at [308, 298] on div "Are there any TVs? Yes No" at bounding box center [353, 305] width 649 height 33
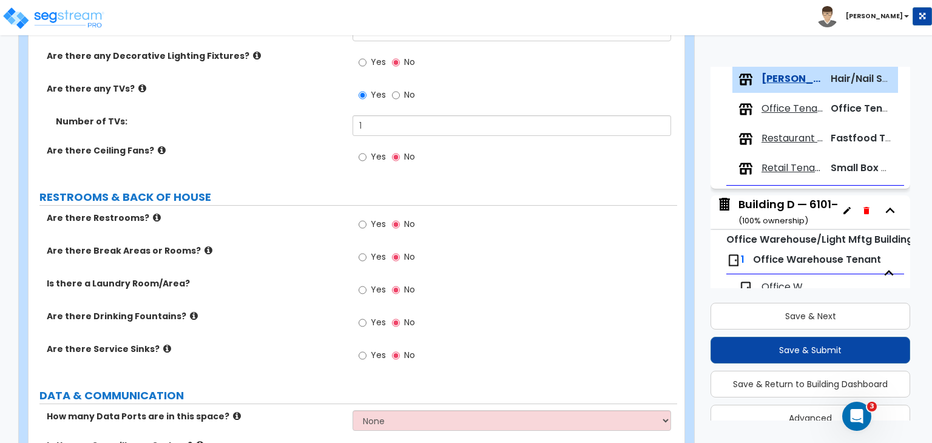
scroll to position [1259, 0]
click at [361, 217] on input "Yes" at bounding box center [363, 223] width 8 height 13
radio input "true"
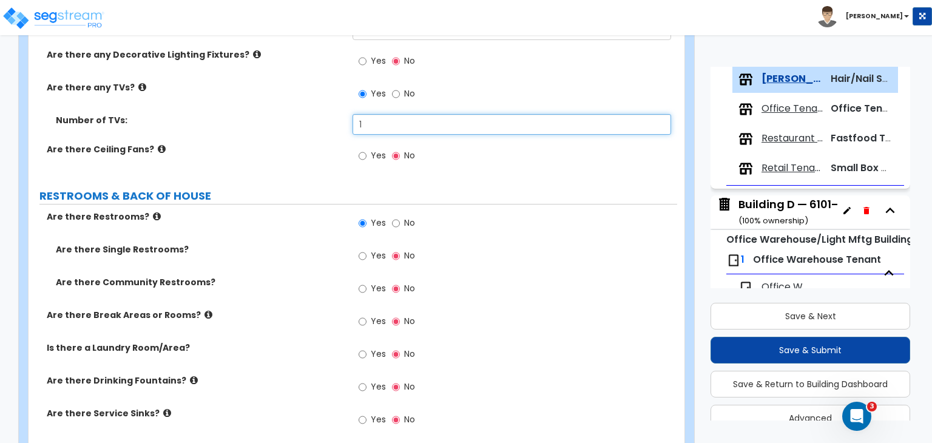
drag, startPoint x: 374, startPoint y: 113, endPoint x: 288, endPoint y: 107, distance: 86.4
click at [288, 114] on div "Number of TVs: 1" at bounding box center [353, 128] width 649 height 29
type input "2"
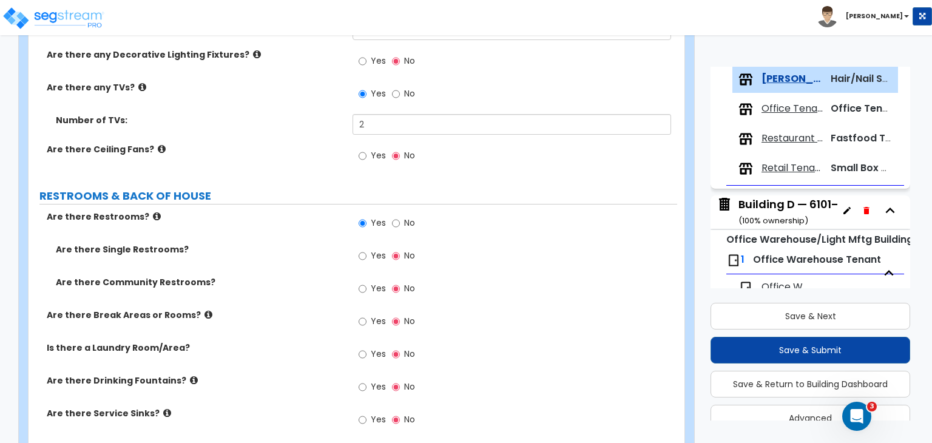
click at [288, 114] on label "Number of TVs:" at bounding box center [200, 120] width 288 height 12
click at [363, 249] on input "Yes" at bounding box center [363, 255] width 8 height 13
radio input "true"
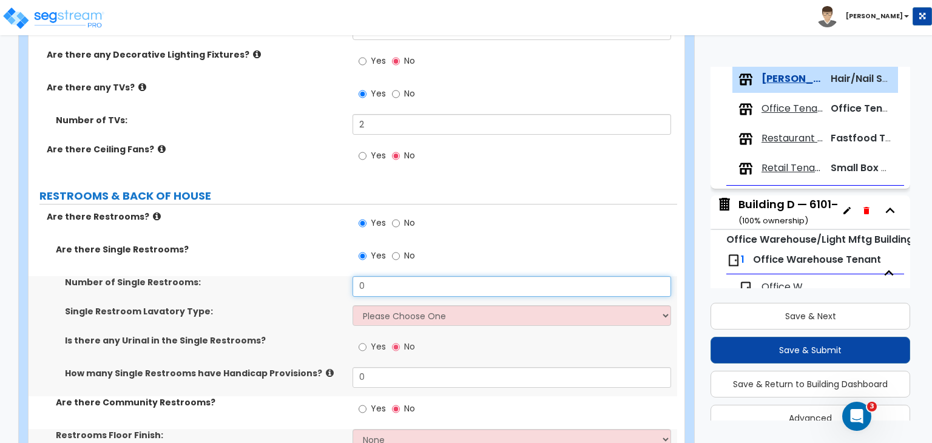
drag, startPoint x: 379, startPoint y: 270, endPoint x: 253, endPoint y: 294, distance: 127.9
click at [253, 294] on div "Number of Single Restrooms: 0 Single Restroom Lavatory Type: Please Choose One …" at bounding box center [353, 336] width 630 height 120
type input "1"
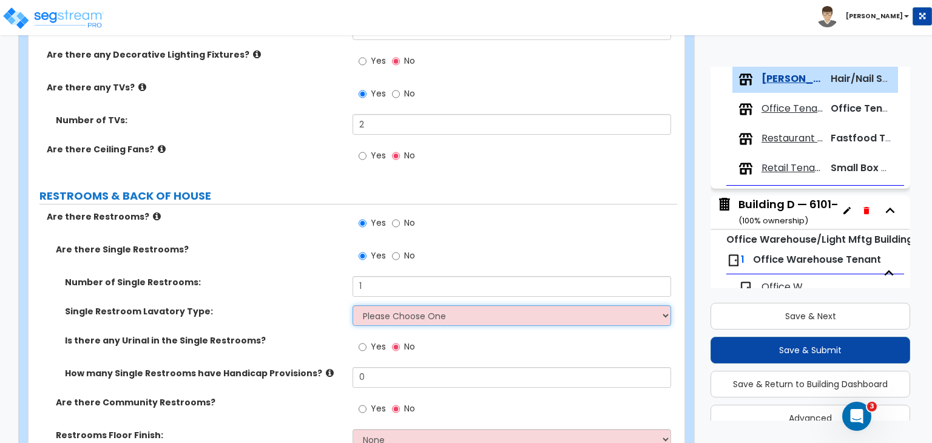
click at [380, 306] on select "Please Choose One Wall-mounted Vanity-mounted" at bounding box center [511, 315] width 318 height 21
select select "1"
click at [352, 305] on select "Please Choose One Wall-mounted Vanity-mounted" at bounding box center [511, 315] width 318 height 21
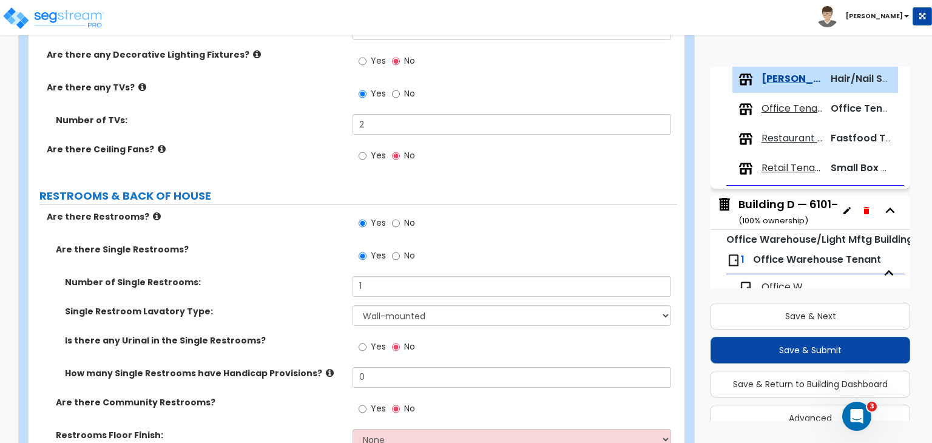
click at [302, 305] on label "Single Restroom Lavatory Type:" at bounding box center [204, 311] width 278 height 12
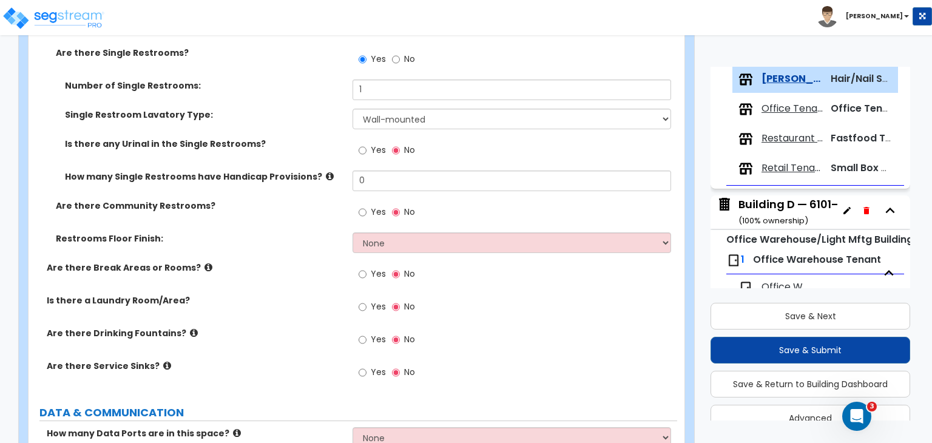
scroll to position [1464, 0]
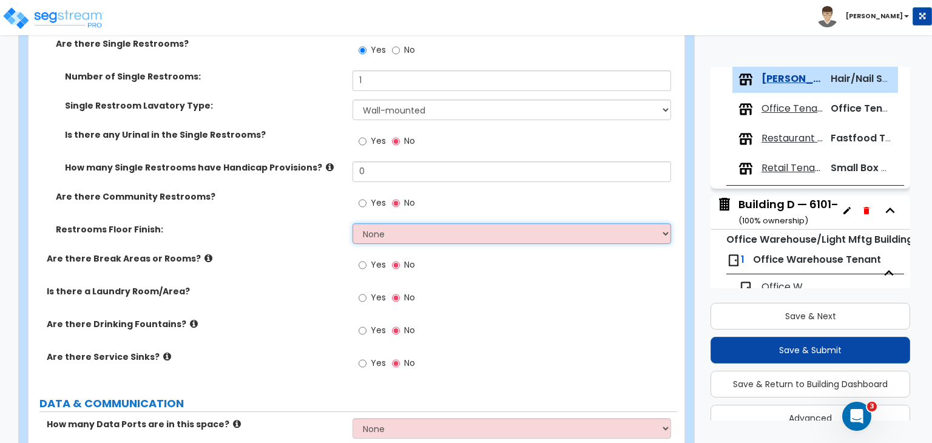
click at [376, 223] on select "None Tile Flooring Resilient Laminate Flooring VCT Flooring Sheet Vinyl Flooring" at bounding box center [511, 233] width 318 height 21
select select "1"
click at [352, 223] on select "None Tile Flooring Resilient Laminate Flooring VCT Flooring Sheet Vinyl Flooring" at bounding box center [511, 233] width 318 height 21
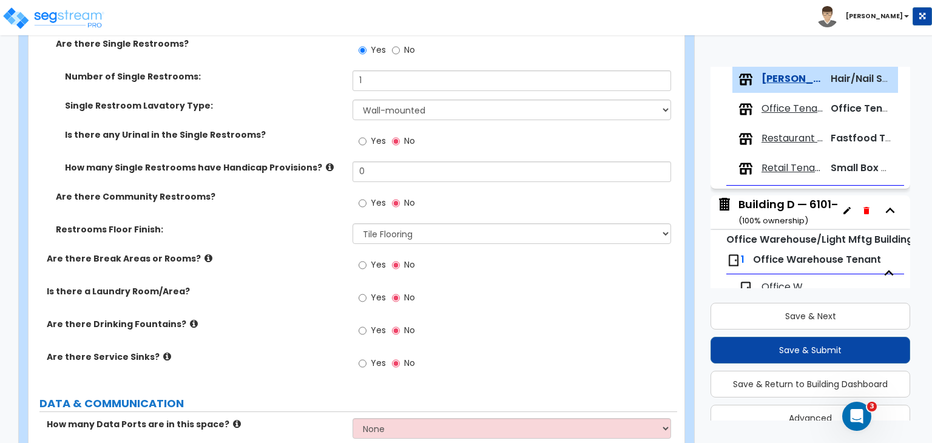
click at [306, 252] on label "Are there Break Areas or Rooms?" at bounding box center [195, 258] width 297 height 12
click at [362, 258] on input "Yes" at bounding box center [363, 264] width 8 height 13
radio input "true"
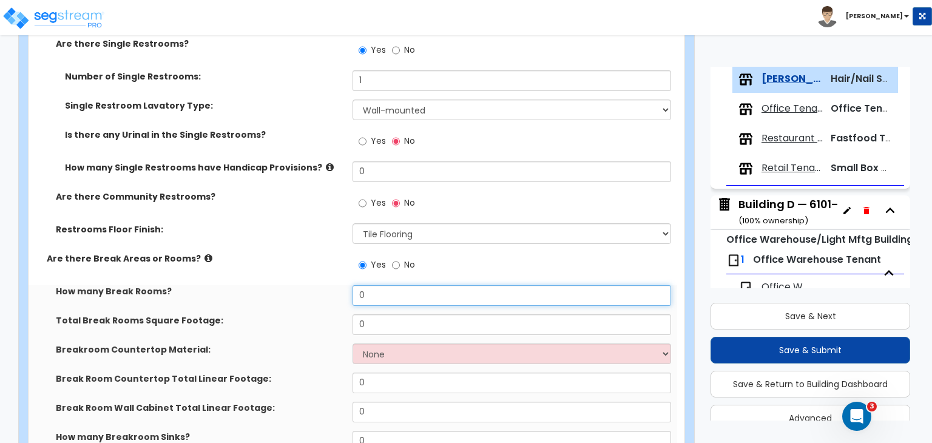
drag, startPoint x: 375, startPoint y: 277, endPoint x: 320, endPoint y: 279, distance: 55.2
click at [320, 285] on div "How many Break Rooms? 0" at bounding box center [353, 299] width 649 height 29
type input "1"
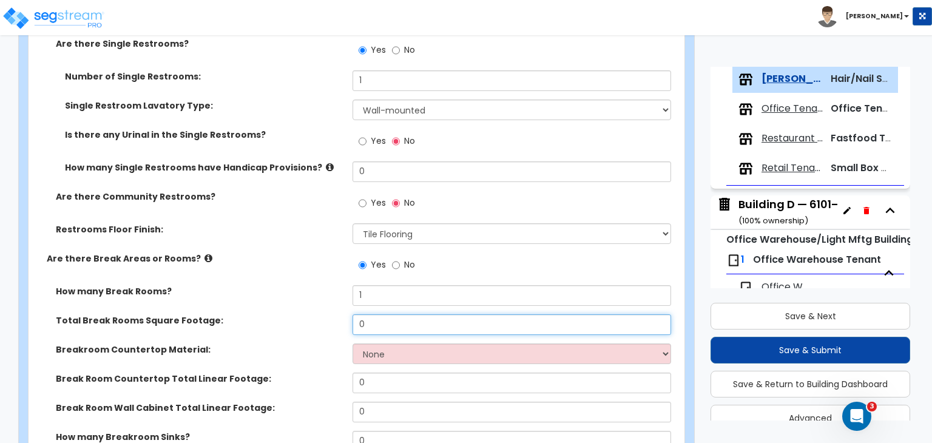
drag, startPoint x: 393, startPoint y: 314, endPoint x: 249, endPoint y: 294, distance: 145.7
type input "100"
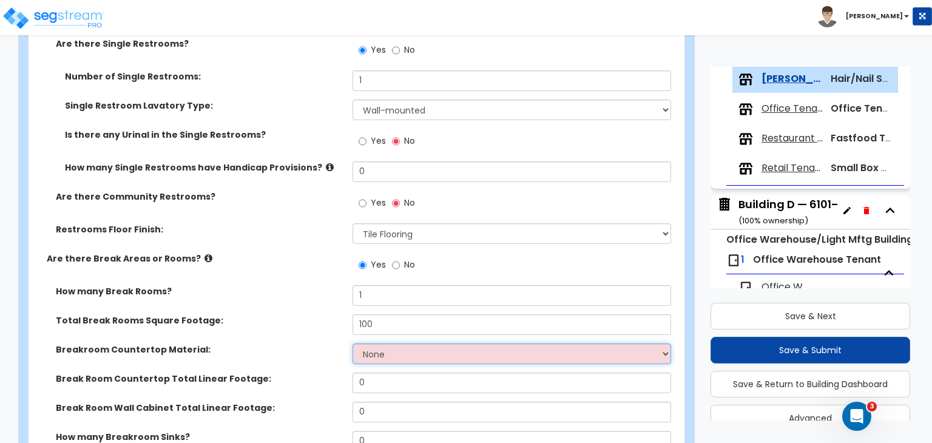
click at [369, 343] on select "None Plastic Laminate Solid Surface Stone Quartz Marble Tile Wood Stainless Ste…" at bounding box center [511, 353] width 318 height 21
click at [391, 348] on select "None Plastic Laminate Solid Surface Stone Quartz Marble Tile Wood Stainless Ste…" at bounding box center [511, 353] width 318 height 21
select select "1"
click at [352, 343] on select "None Plastic Laminate Solid Surface Stone Quartz Marble Tile Wood Stainless Ste…" at bounding box center [511, 353] width 318 height 21
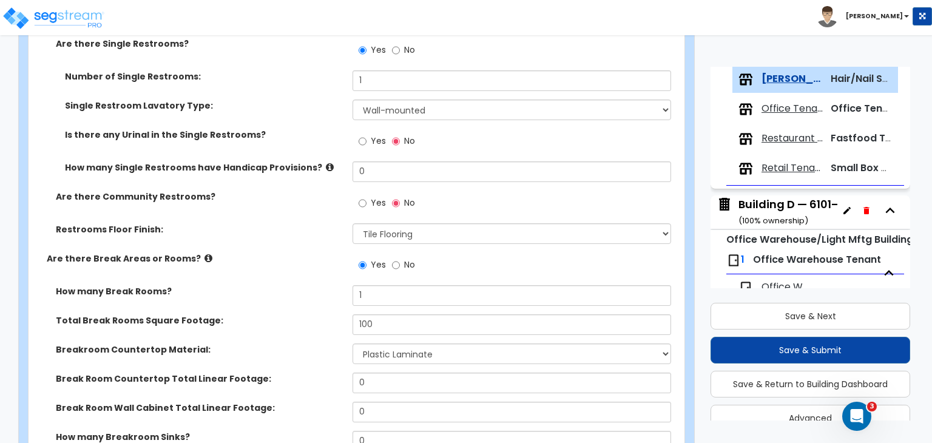
drag, startPoint x: 376, startPoint y: 380, endPoint x: 370, endPoint y: 365, distance: 15.8
click at [370, 372] on div "Break Room Countertop Total Linear Footage: 0" at bounding box center [353, 386] width 649 height 29
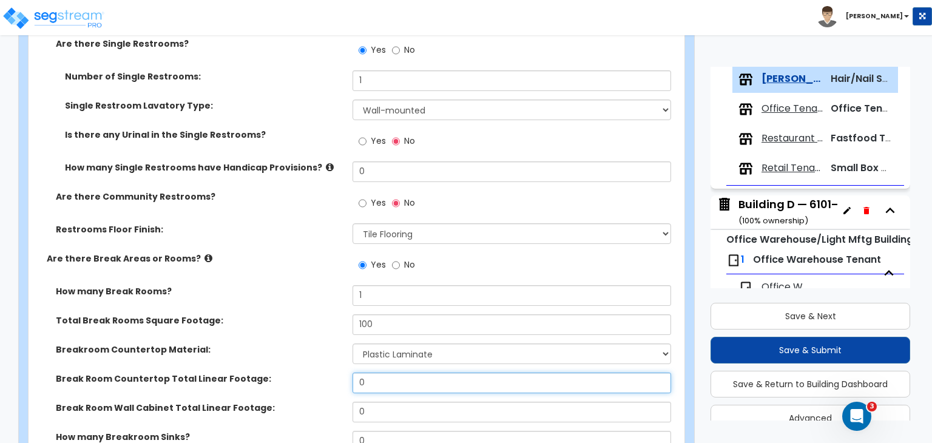
drag, startPoint x: 370, startPoint y: 365, endPoint x: 289, endPoint y: 367, distance: 81.3
click at [289, 372] on div "Break Room Countertop Total Linear Footage: 0" at bounding box center [353, 386] width 649 height 29
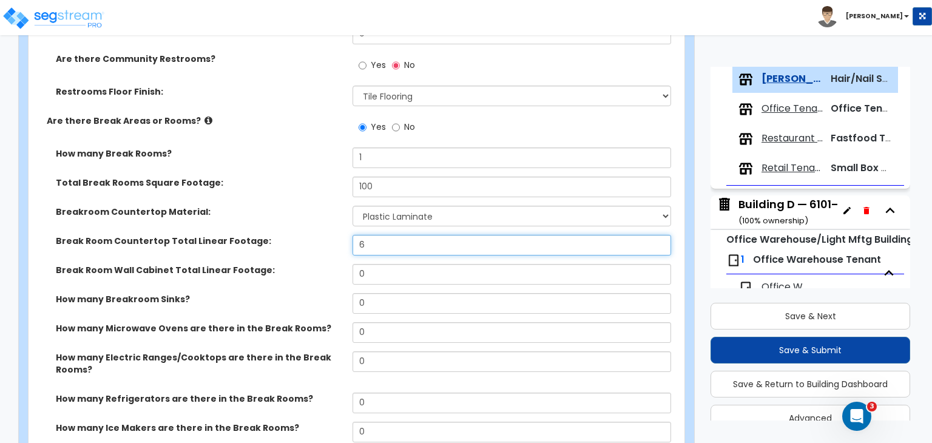
scroll to position [1603, 0]
type input "6"
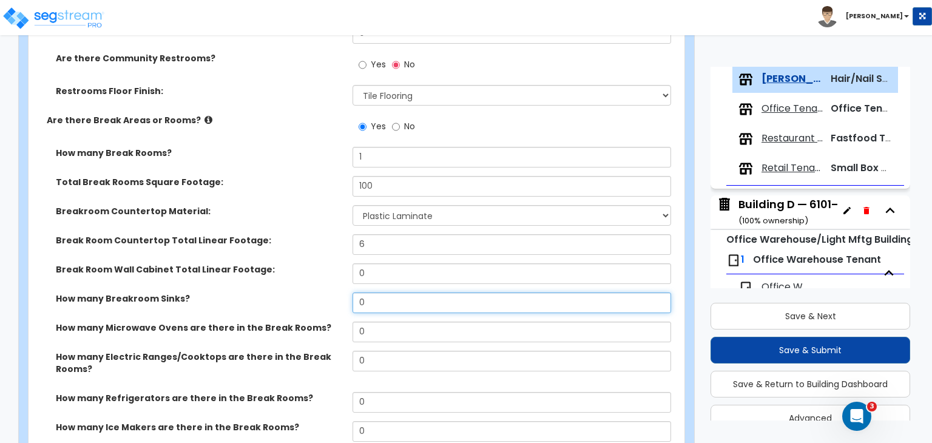
drag, startPoint x: 371, startPoint y: 287, endPoint x: 258, endPoint y: 276, distance: 114.0
click at [258, 276] on div "How many Break Rooms? 1 Total Break Rooms Square Footage: 100 Breakroom Counter…" at bounding box center [353, 329] width 630 height 365
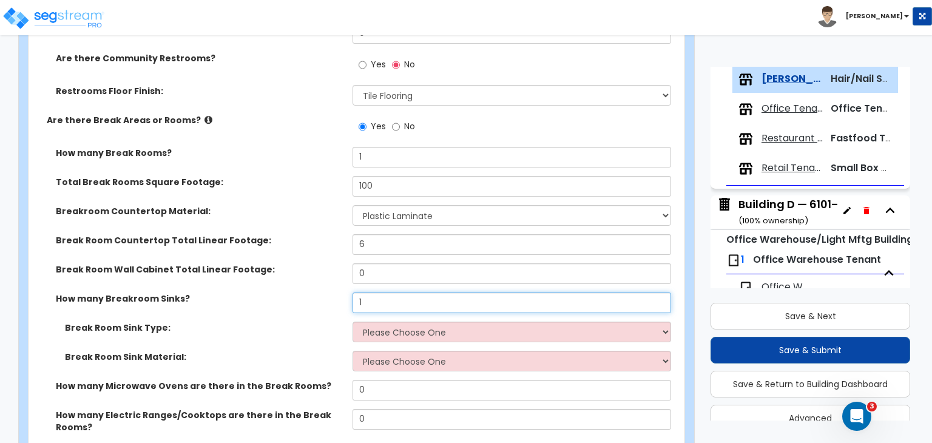
type input "1"
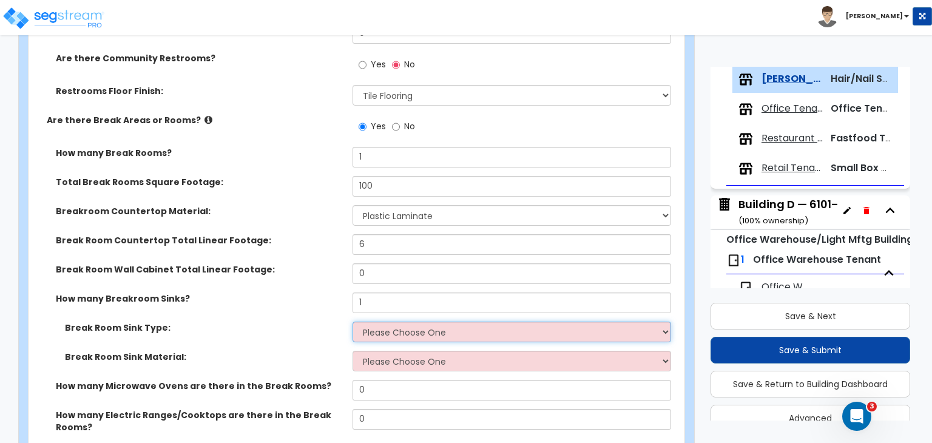
click at [382, 322] on select "Please Choose One Single Sink Double Sink" at bounding box center [511, 332] width 318 height 21
select select "1"
click at [352, 322] on select "Please Choose One Single Sink Double Sink" at bounding box center [511, 332] width 318 height 21
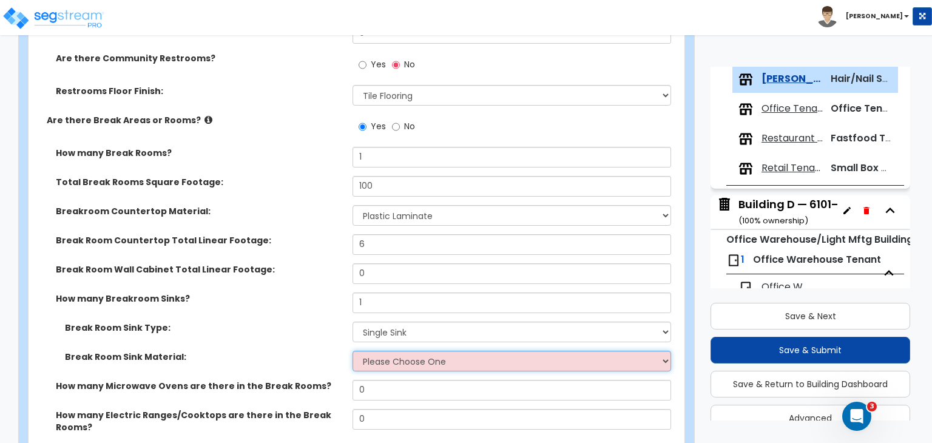
click at [393, 351] on select "Please Choose One Stainless Steel Porcelain Enamel Cast Iron" at bounding box center [511, 361] width 318 height 21
select select "1"
click at [352, 351] on select "Please Choose One Stainless Steel Porcelain Enamel Cast Iron" at bounding box center [511, 361] width 318 height 21
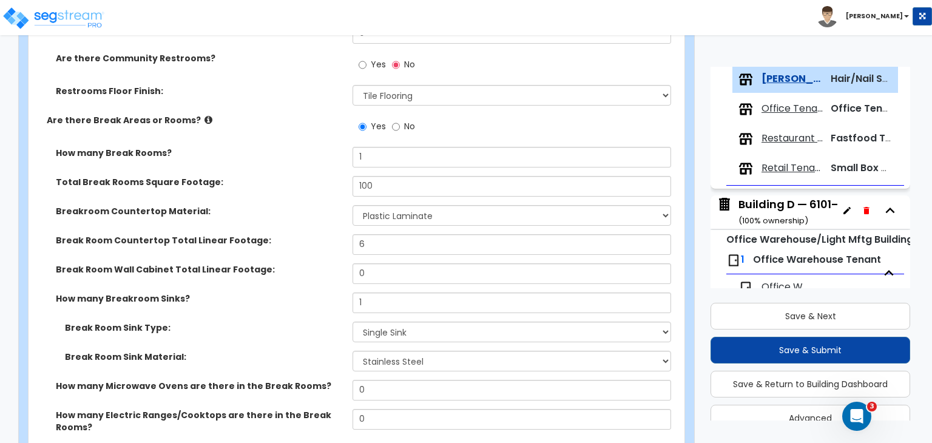
click at [294, 322] on label "Break Room Sink Type:" at bounding box center [204, 328] width 278 height 12
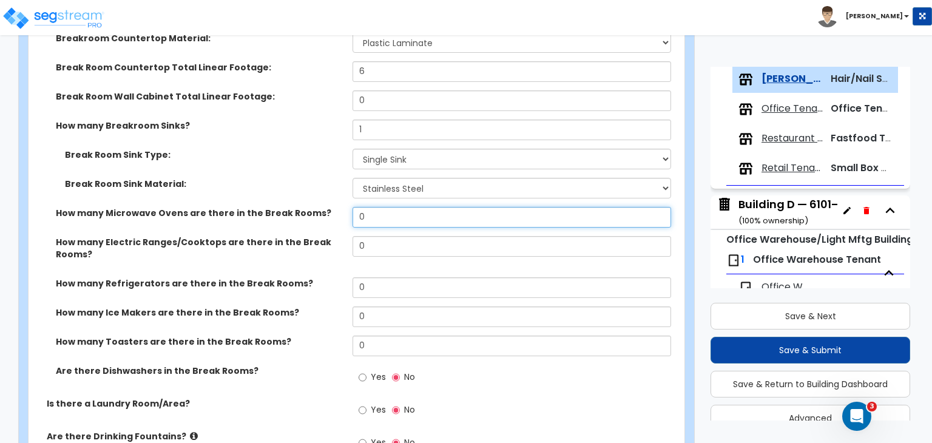
click at [340, 207] on div "How many Microwave Ovens are there in the Break Rooms? 0" at bounding box center [353, 221] width 649 height 29
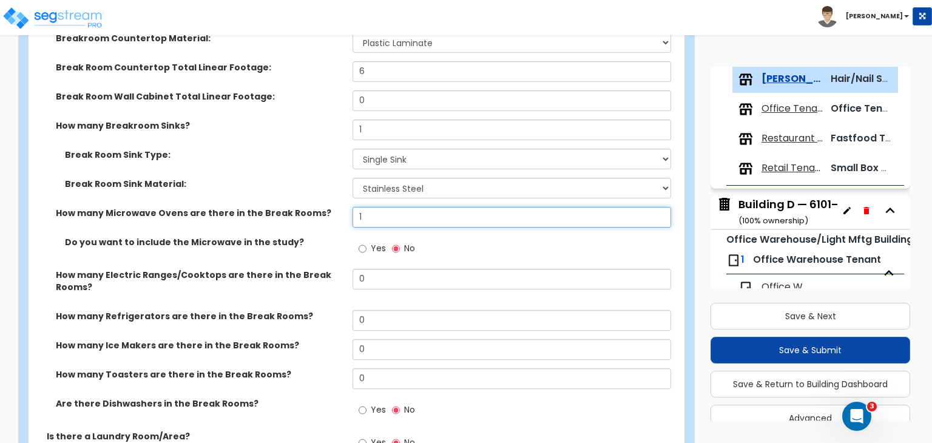
type input "1"
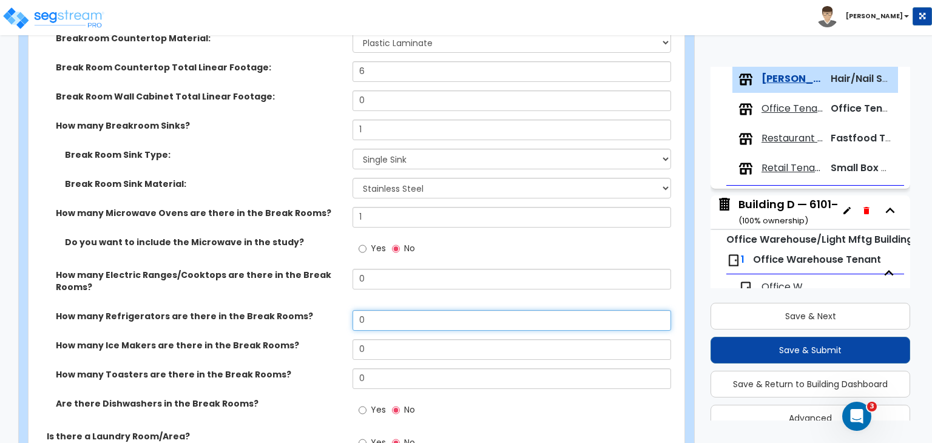
drag, startPoint x: 378, startPoint y: 302, endPoint x: 325, endPoint y: 305, distance: 52.9
click at [325, 310] on div "How many Refrigerators are there in the Break Rooms? 0" at bounding box center [353, 324] width 649 height 29
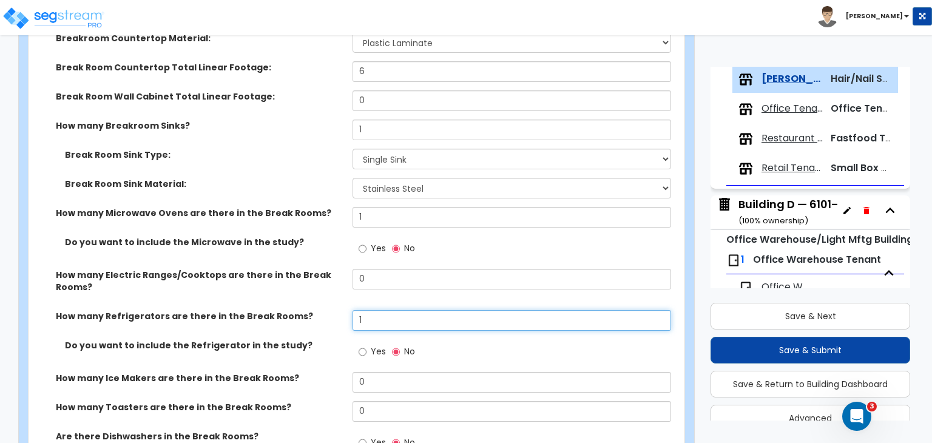
type input "1"
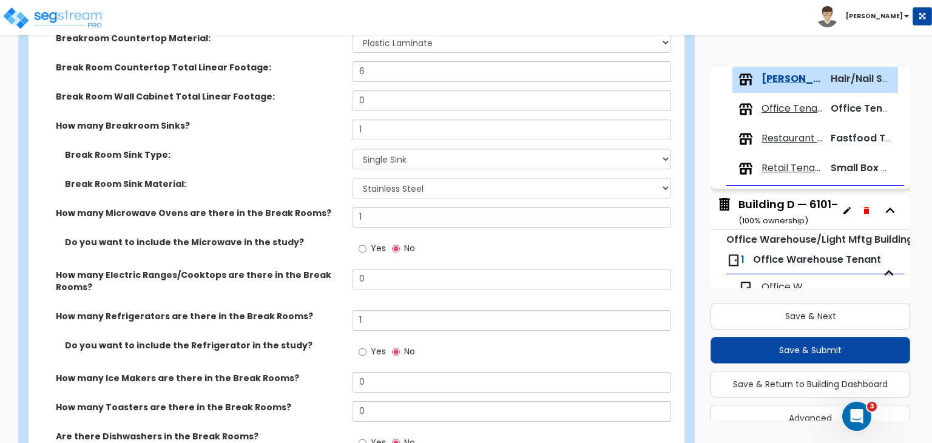
click at [322, 310] on label "How many Refrigerators are there in the Break Rooms?" at bounding box center [200, 316] width 288 height 12
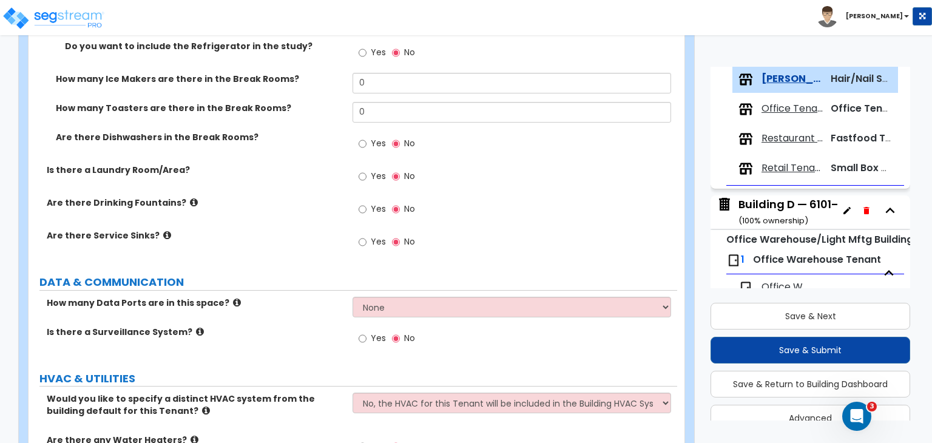
scroll to position [2083, 0]
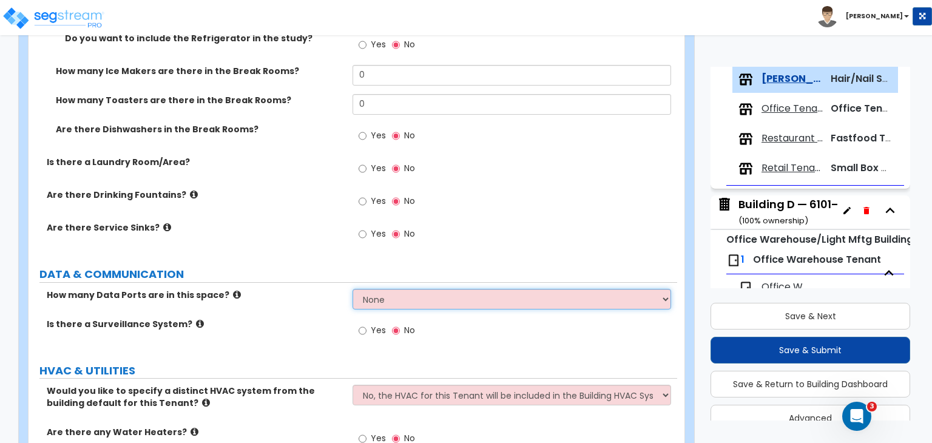
click at [389, 289] on select "None Please Estimate for Me I will specify the Quantity Exactly" at bounding box center [511, 299] width 318 height 21
select select "1"
click at [352, 289] on select "None Please Estimate for Me I will specify the Quantity Exactly" at bounding box center [511, 299] width 318 height 21
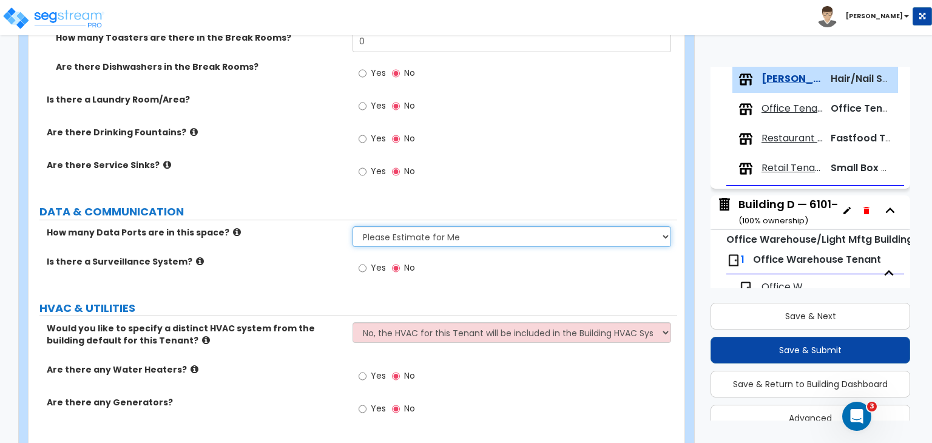
scroll to position [2146, 0]
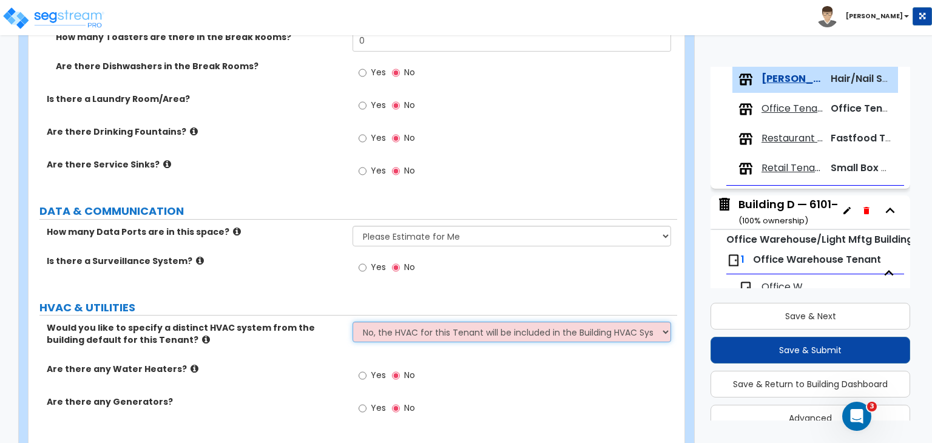
click at [424, 322] on select "No, the HVAC for this Tenant will be included in the Building HVAC System Yes, …" at bounding box center [511, 332] width 318 height 21
select select "1"
click at [352, 322] on select "No, the HVAC for this Tenant will be included in the Building HVAC System Yes, …" at bounding box center [511, 332] width 318 height 21
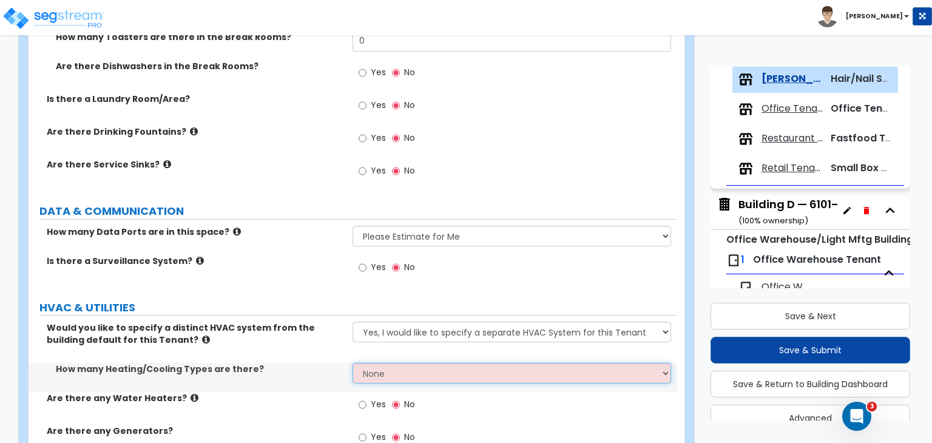
click at [390, 363] on select "None 1 2 3" at bounding box center [511, 373] width 318 height 21
select select "1"
click at [352, 363] on select "None 1 2 3" at bounding box center [511, 373] width 318 height 21
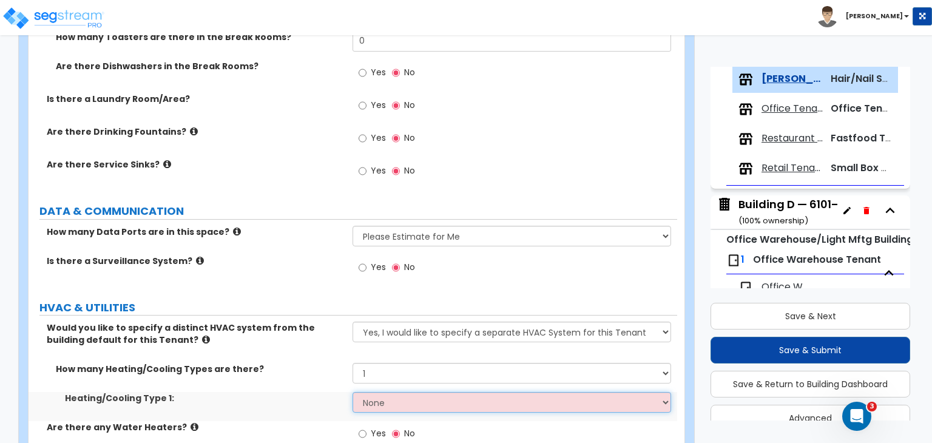
click at [385, 392] on select "None Heat Only Centralized Heating & Cooling Thru Wall Air Conditioners Mini Sp…" at bounding box center [511, 402] width 318 height 21
select select "2"
click at [352, 392] on select "None Heat Only Centralized Heating & Cooling Thru Wall Air Conditioners Mini Sp…" at bounding box center [511, 402] width 318 height 21
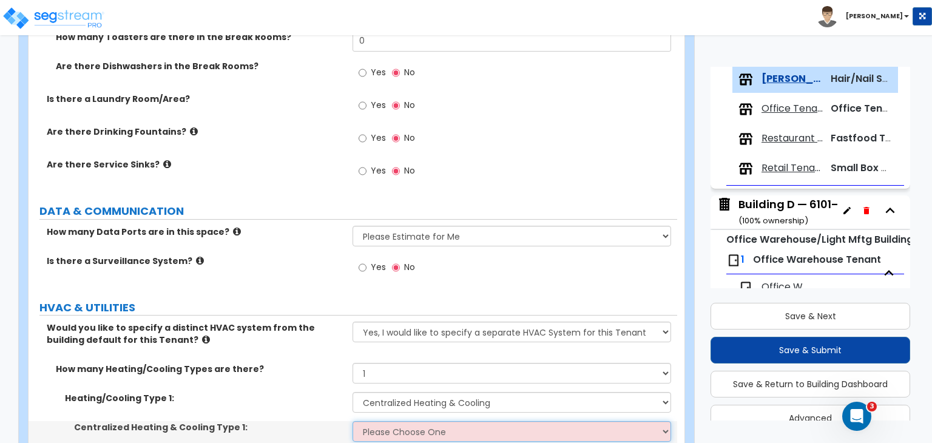
click at [386, 421] on select "Please Choose One Rooftop Unit Furnace-Condenser Forced Air Split Heating/Cooli…" at bounding box center [511, 431] width 318 height 21
select select "1"
click at [352, 421] on select "Please Choose One Rooftop Unit Furnace-Condenser Forced Air Split Heating/Cooli…" at bounding box center [511, 431] width 318 height 21
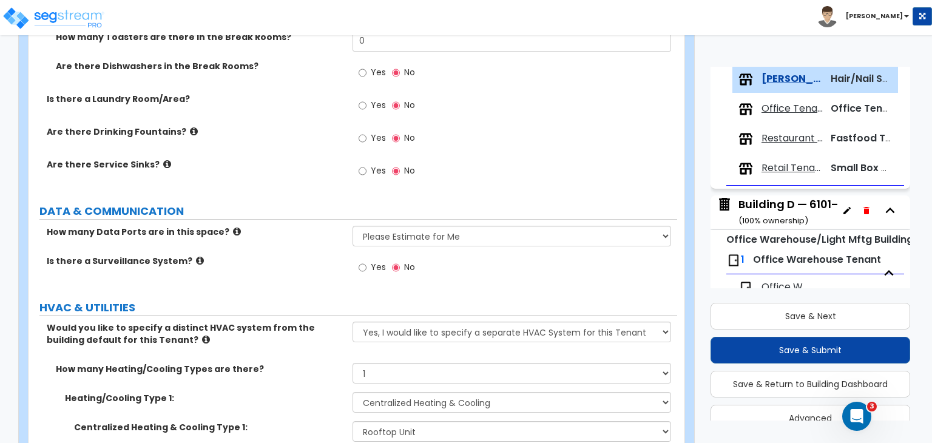
click at [313, 392] on label "Heating/Cooling Type 1:" at bounding box center [204, 398] width 278 height 12
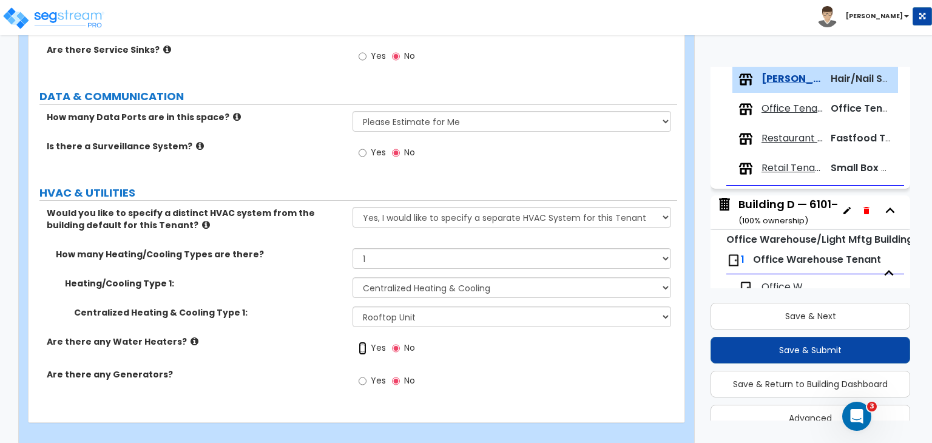
click at [362, 342] on input "Yes" at bounding box center [363, 348] width 8 height 13
radio input "true"
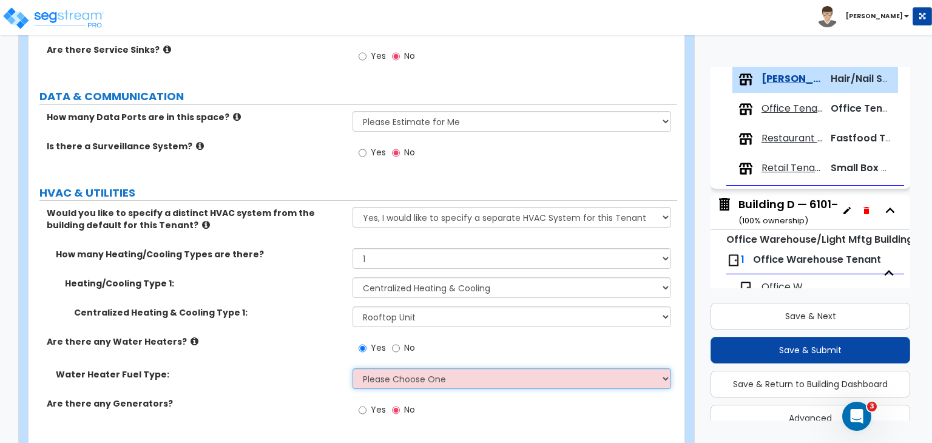
click at [396, 368] on select "Please Choose One Gas Electric" at bounding box center [511, 378] width 318 height 21
select select "2"
click at [352, 368] on select "Please Choose One Gas Electric" at bounding box center [511, 378] width 318 height 21
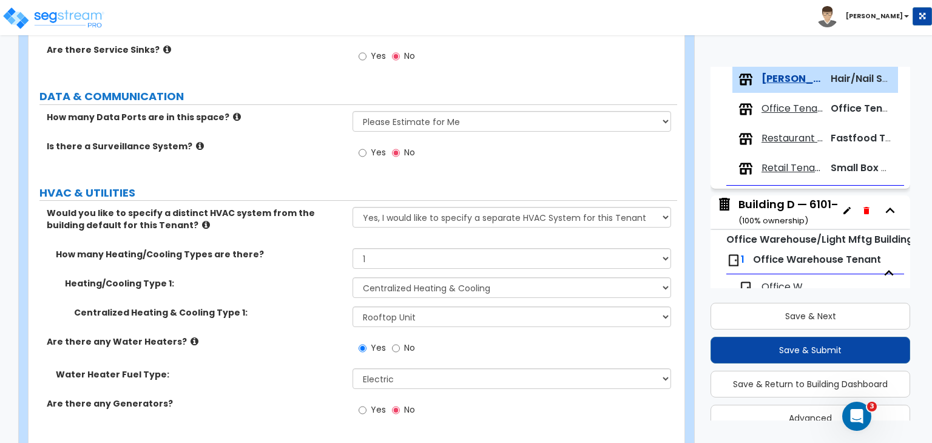
click at [298, 306] on label "Centralized Heating & Cooling Type 1:" at bounding box center [208, 312] width 269 height 12
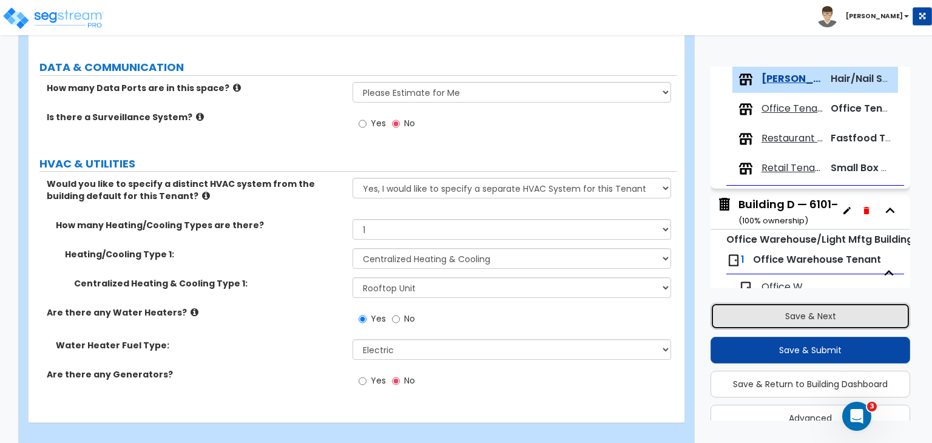
click at [753, 312] on button "Save & Next" at bounding box center [810, 316] width 200 height 27
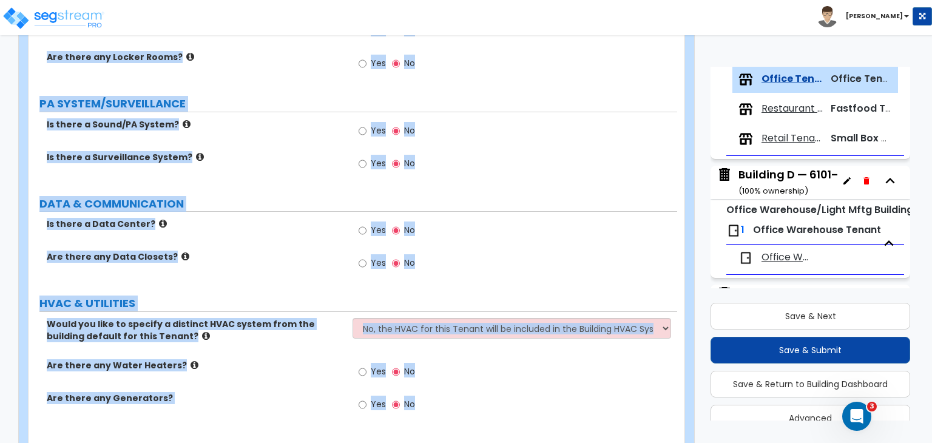
scroll to position [1322, 0]
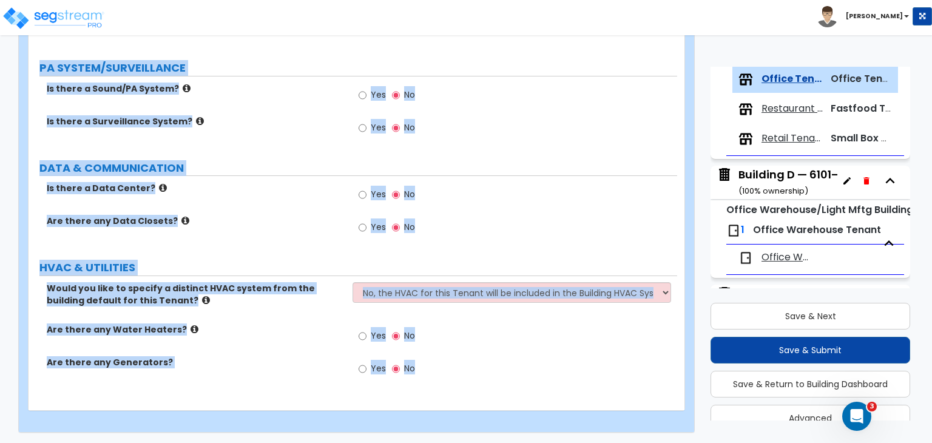
drag, startPoint x: 41, startPoint y: 118, endPoint x: 653, endPoint y: 471, distance: 706.4
copy div "Office total Square Footage: Is there a Vestibule Entry? Yes No RECEPTION & CON…"
